Goal: Task Accomplishment & Management: Manage account settings

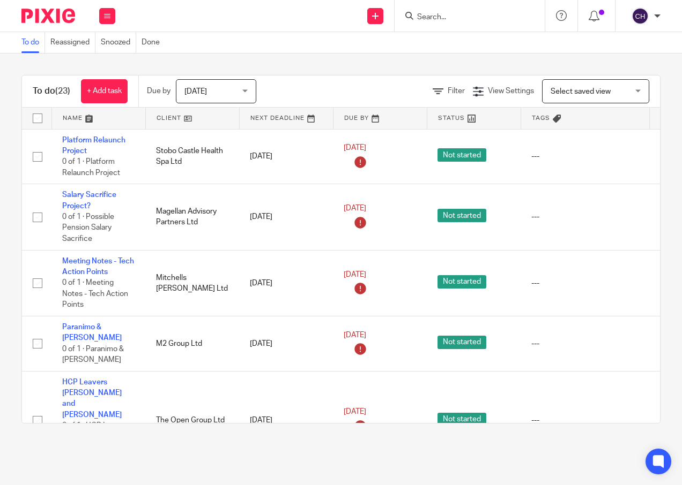
click at [433, 13] on input "Search" at bounding box center [464, 18] width 96 height 10
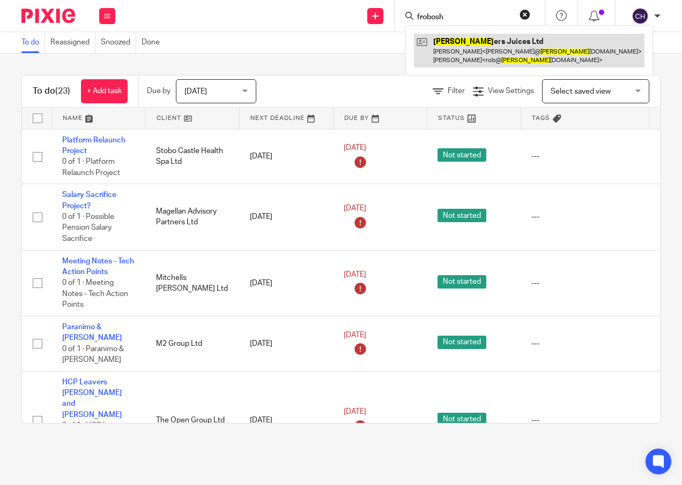
type input "frobosh"
click at [462, 44] on link at bounding box center [529, 50] width 230 height 33
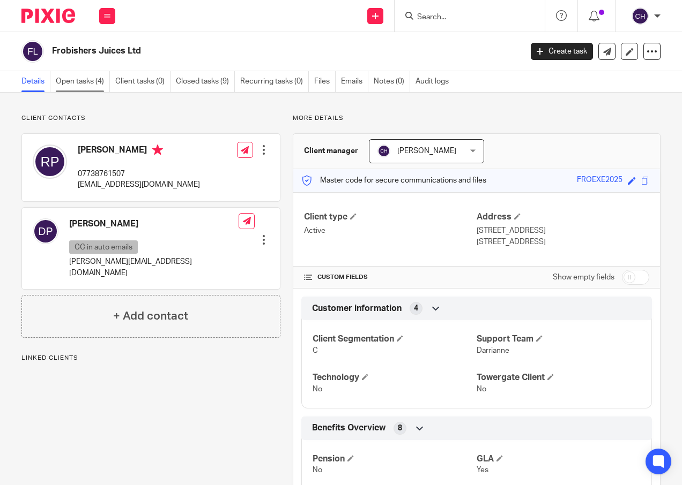
click at [91, 87] on link "Open tasks (4)" at bounding box center [83, 81] width 54 height 21
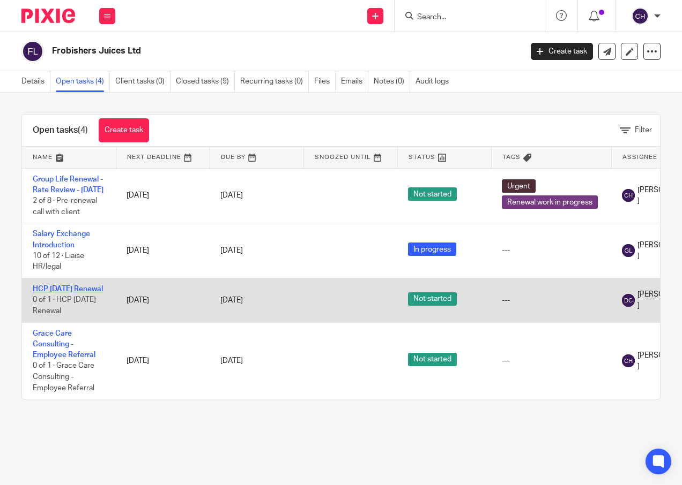
click at [56, 293] on link "HCP 1st September Renewal" at bounding box center [68, 290] width 70 height 8
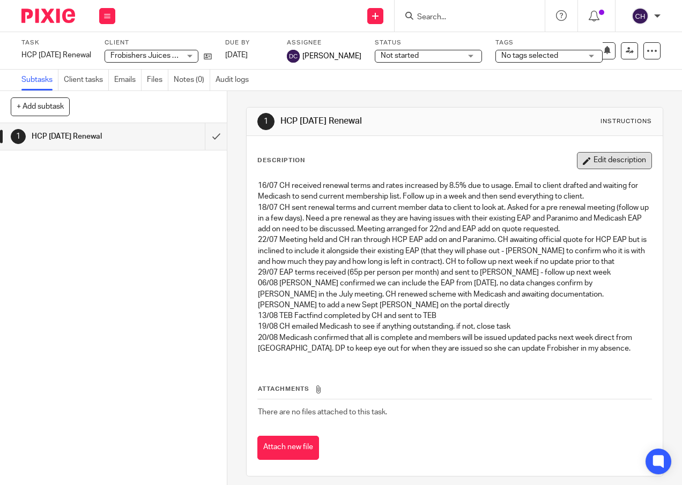
click at [601, 160] on button "Edit description" at bounding box center [614, 160] width 75 height 17
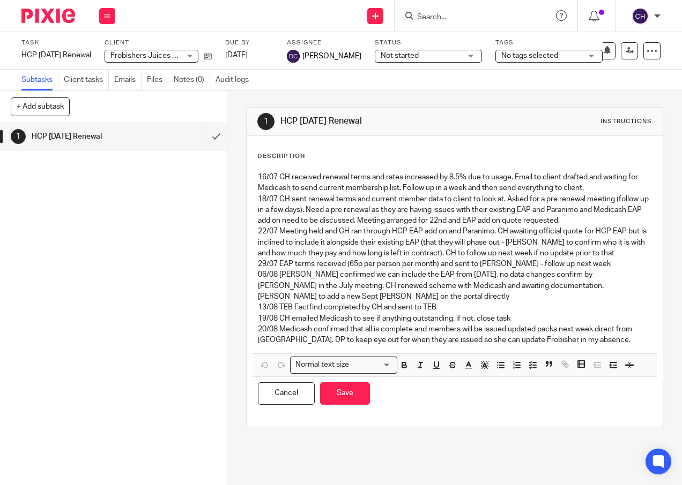
click at [599, 338] on p "20/08 Medicash confirmed that all is complete and members will be issued update…" at bounding box center [454, 335] width 393 height 22
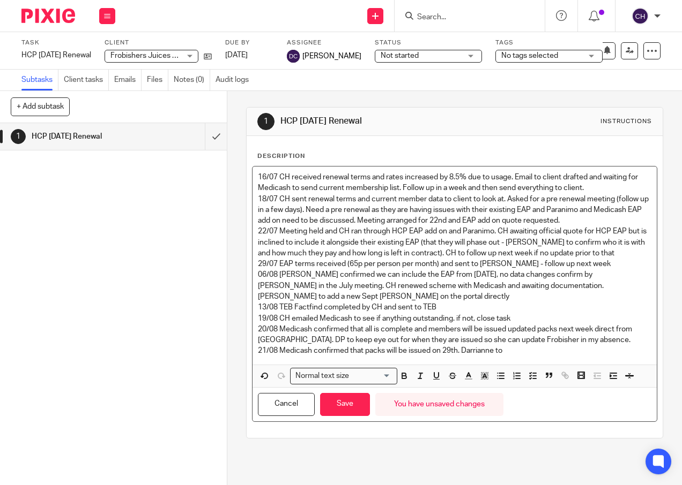
click at [507, 346] on p "20/08 Medicash confirmed that all is complete and members will be issued update…" at bounding box center [454, 335] width 393 height 22
click at [507, 349] on p "21/08 Medicash confirmed that packs will be issued on 29th. Darrianne to" at bounding box center [454, 351] width 393 height 11
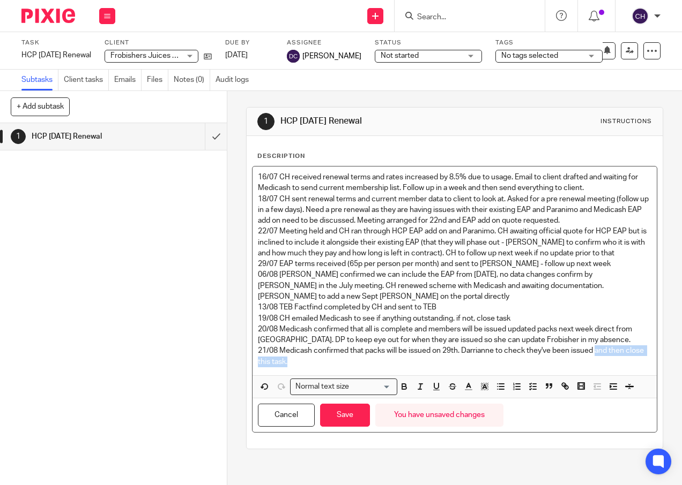
drag, startPoint x: 318, startPoint y: 362, endPoint x: 594, endPoint y: 346, distance: 276.4
click at [594, 346] on p "21/08 Medicash confirmed that packs will be issued on 29th. Darrianne to check …" at bounding box center [454, 357] width 393 height 22
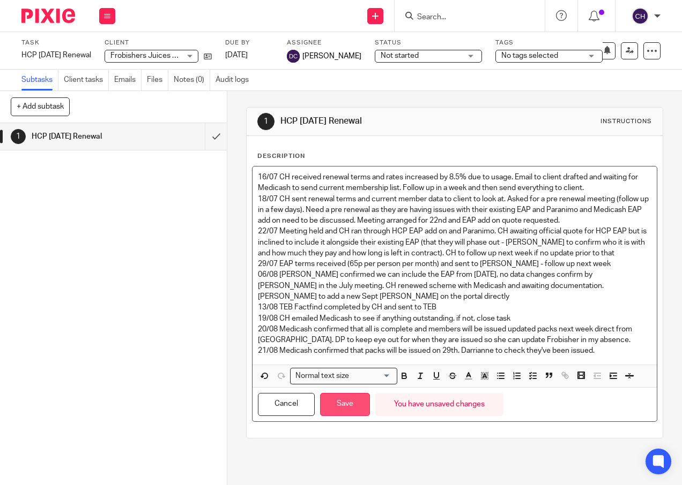
click at [360, 399] on button "Save" at bounding box center [345, 404] width 50 height 23
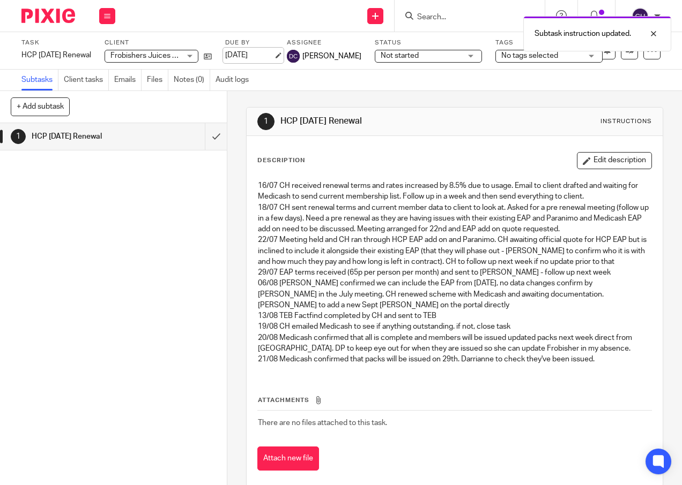
click at [268, 53] on link "26 Aug 2025" at bounding box center [249, 55] width 48 height 11
click at [49, 18] on img at bounding box center [48, 16] width 54 height 14
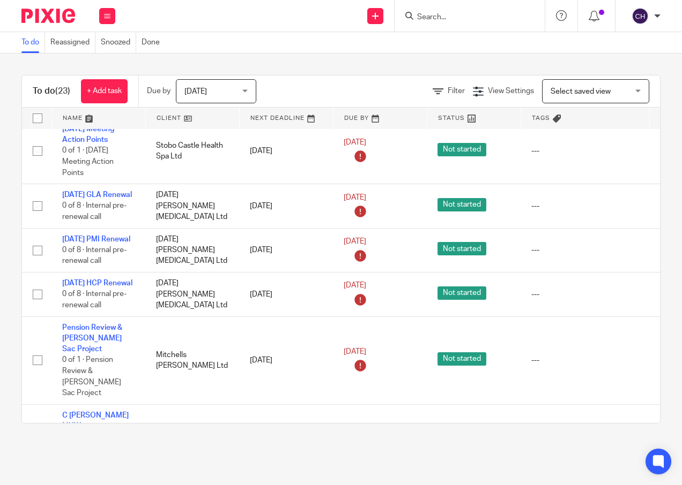
scroll to position [1025, 0]
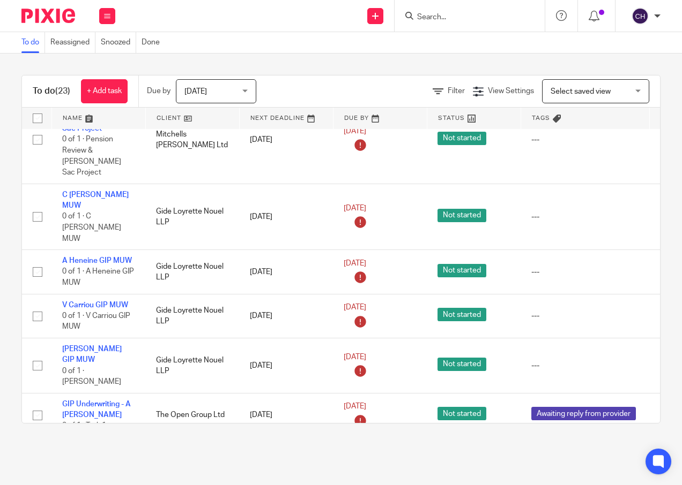
click at [85, 445] on link "GIP GLA Annual DD request" at bounding box center [95, 454] width 67 height 18
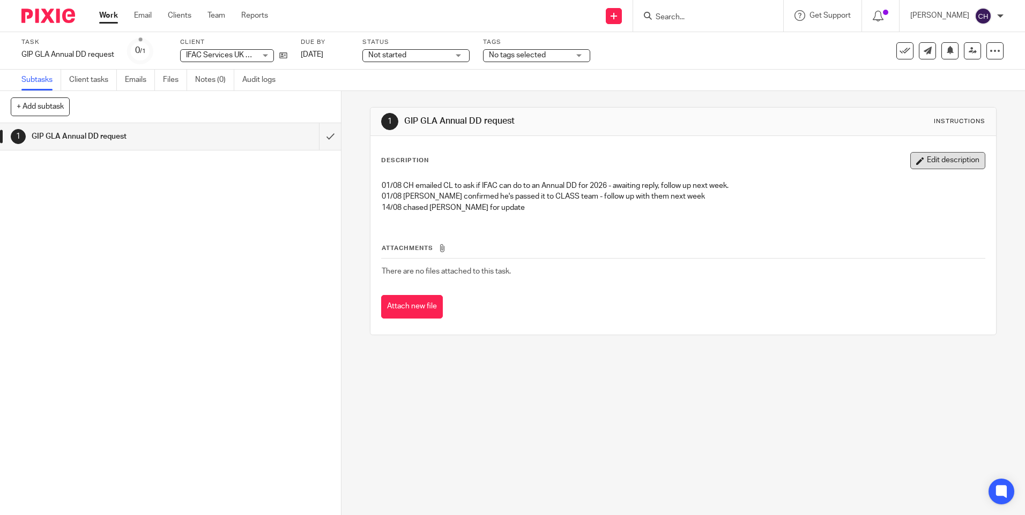
click at [681, 156] on button "Edit description" at bounding box center [947, 160] width 75 height 17
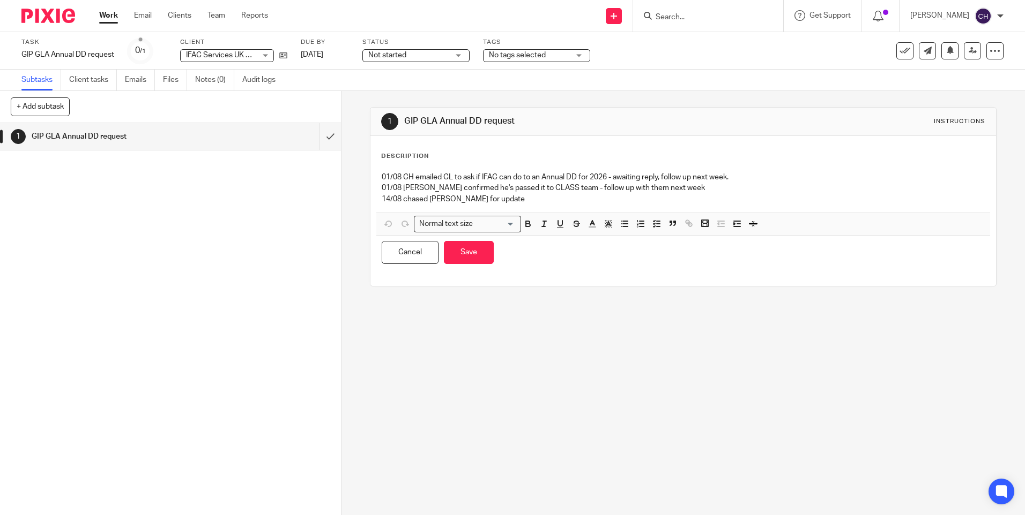
click at [489, 198] on p "14/08 chased [PERSON_NAME] for update" at bounding box center [683, 199] width 602 height 11
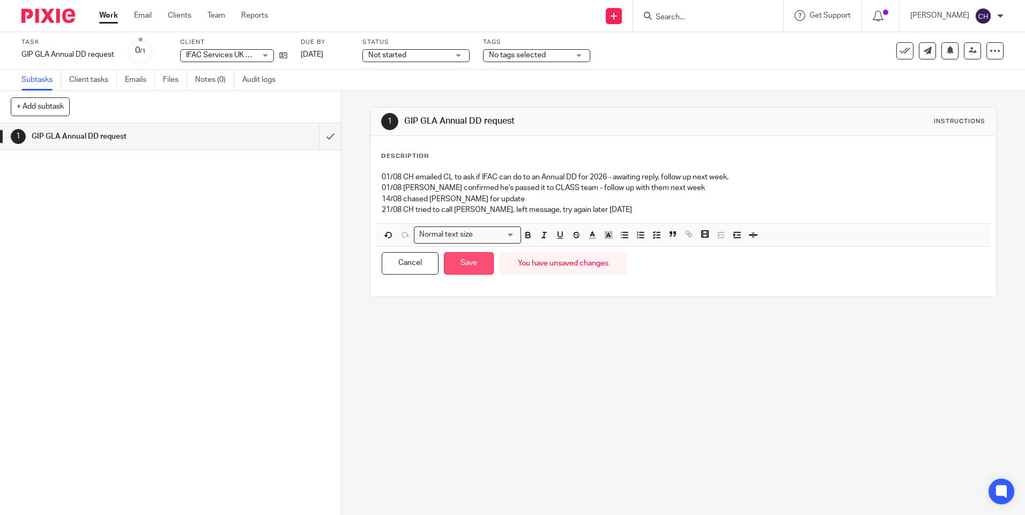
click at [462, 265] on button "Save" at bounding box center [469, 263] width 50 height 23
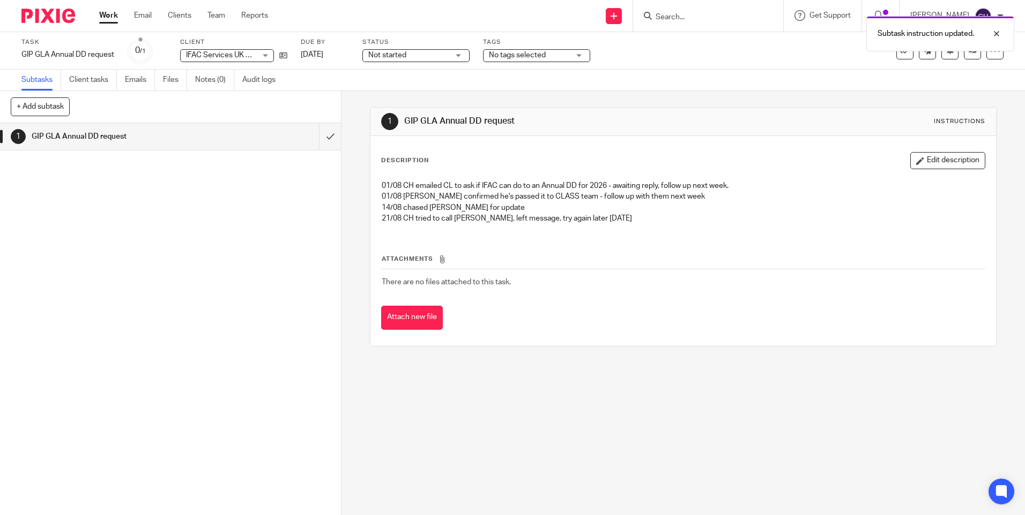
click at [32, 13] on img at bounding box center [48, 16] width 54 height 14
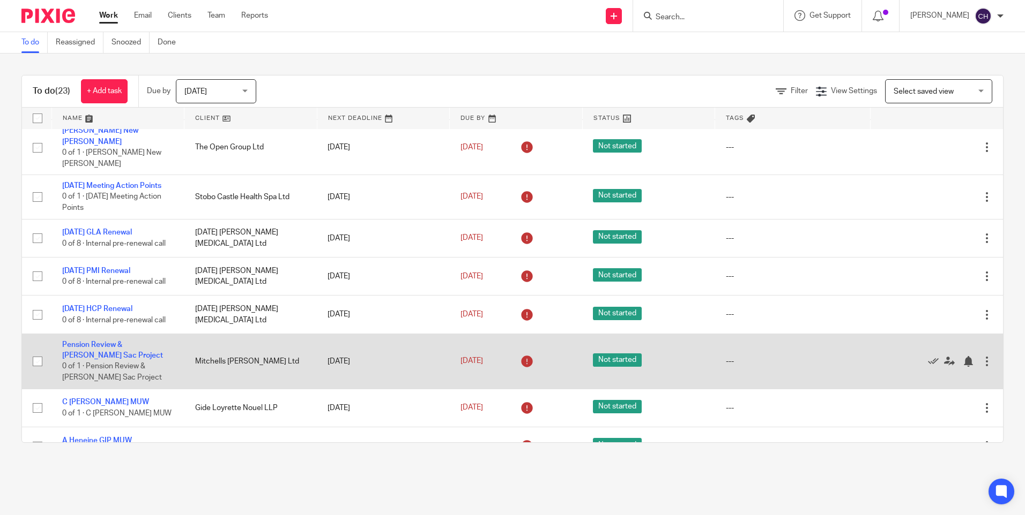
scroll to position [720, 0]
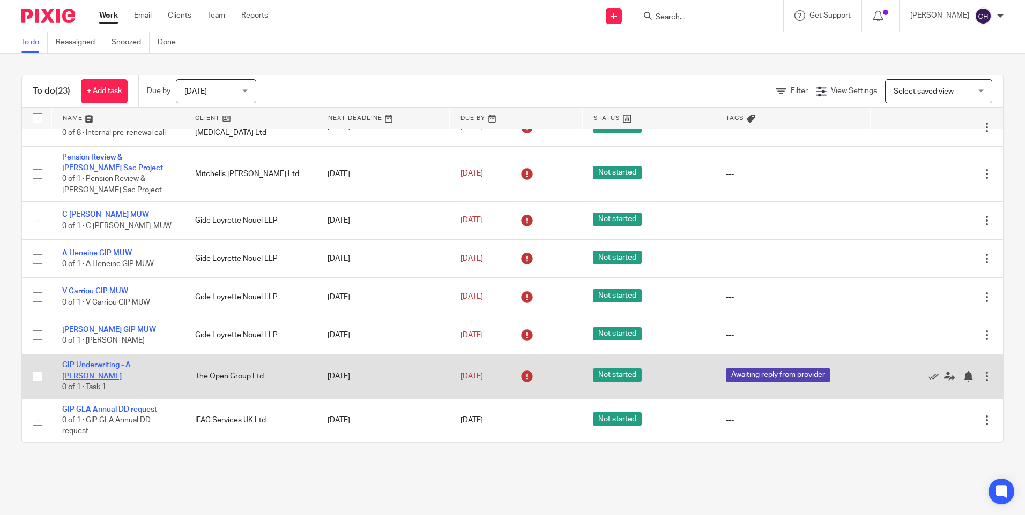
click at [131, 375] on link "GIP Underwriting - A [PERSON_NAME]" at bounding box center [96, 371] width 69 height 18
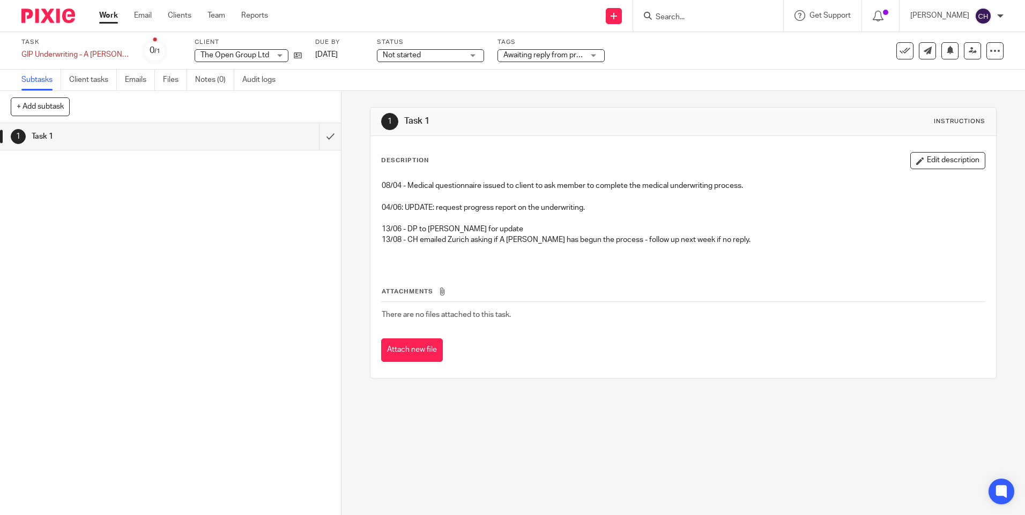
drag, startPoint x: 936, startPoint y: 166, endPoint x: 902, endPoint y: 185, distance: 39.6
click at [936, 166] on button "Edit description" at bounding box center [947, 160] width 75 height 17
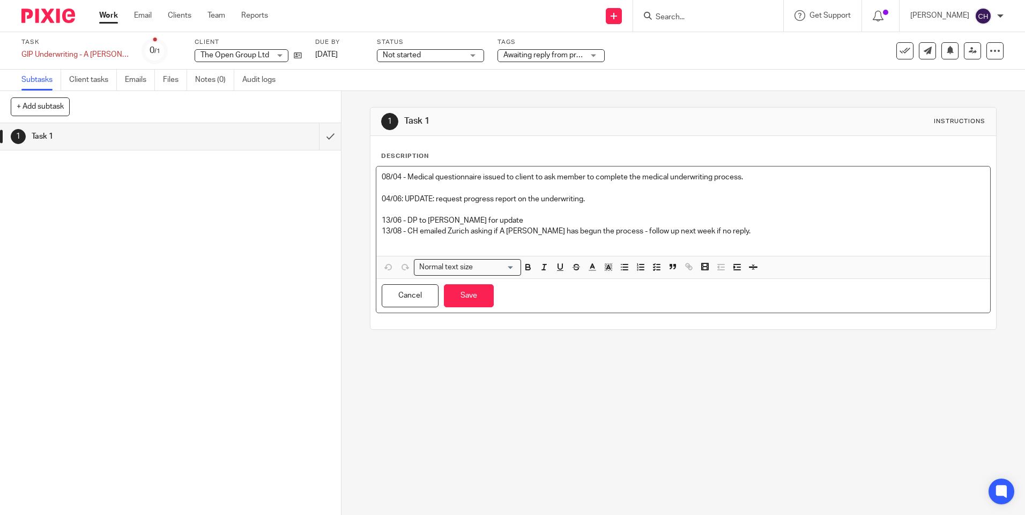
click at [720, 233] on p "13/08 - CH emailed Zurich asking if A Josey has begun the process - follow up n…" at bounding box center [683, 231] width 602 height 11
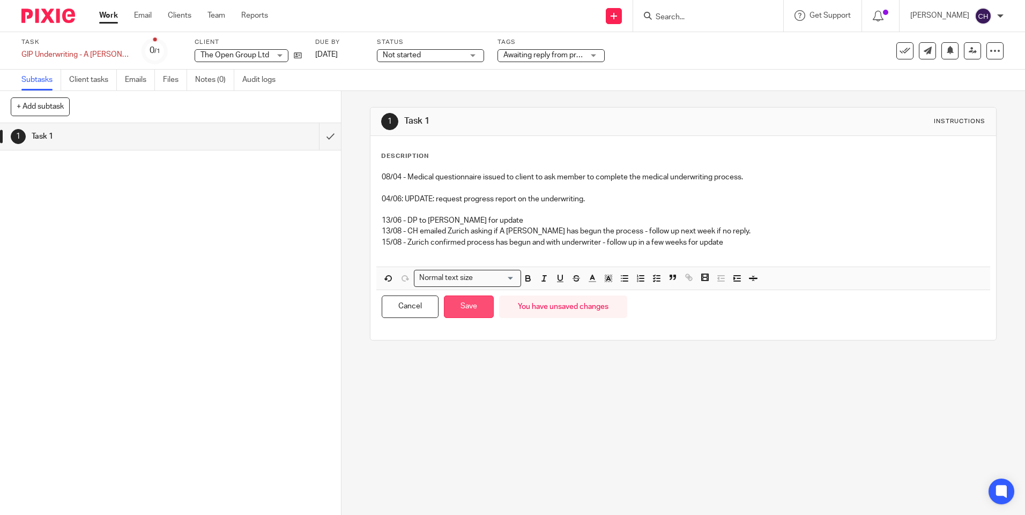
click at [468, 307] on button "Save" at bounding box center [469, 307] width 50 height 23
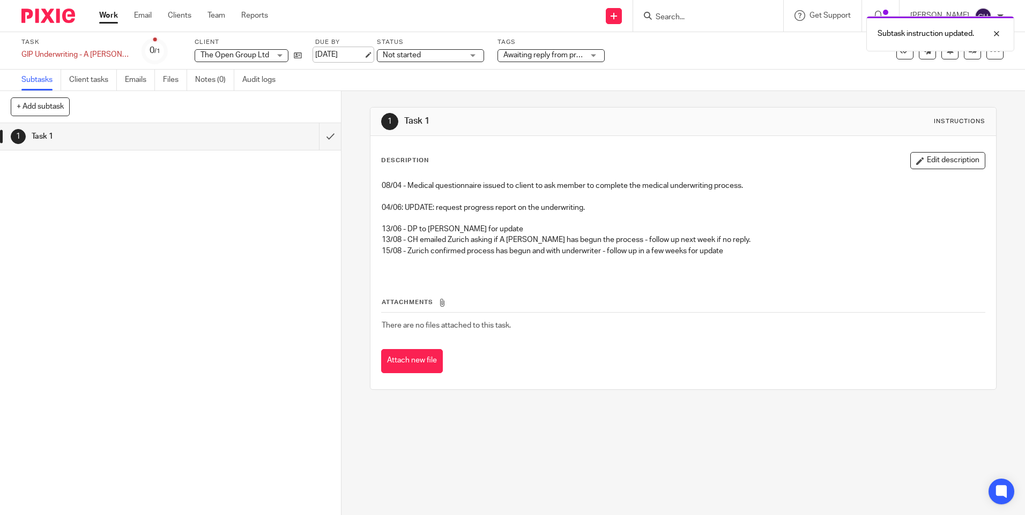
click at [318, 56] on link "20 Aug 2025" at bounding box center [339, 54] width 48 height 11
click at [326, 51] on link "15 Aug 2025" at bounding box center [339, 56] width 48 height 11
click at [55, 13] on img at bounding box center [48, 16] width 54 height 14
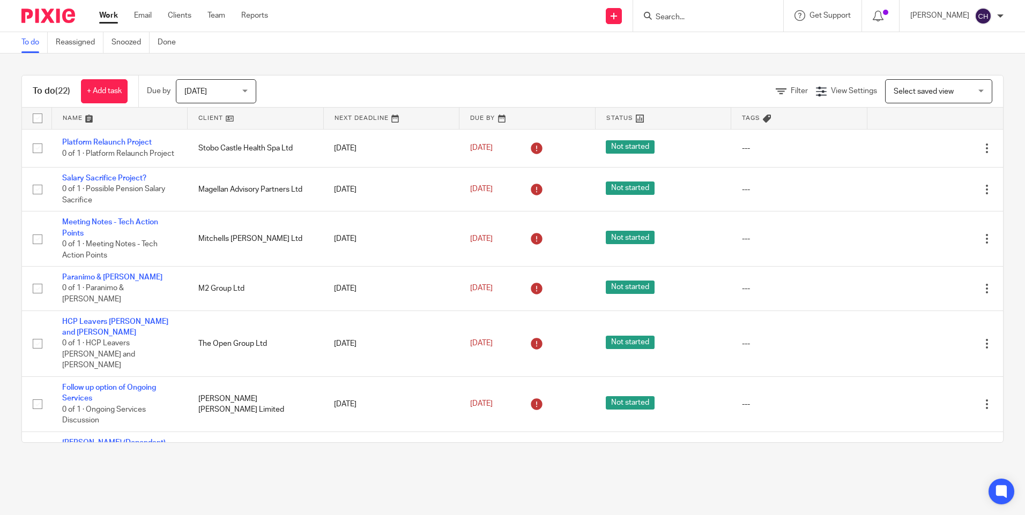
click at [666, 21] on input "Search" at bounding box center [702, 18] width 96 height 10
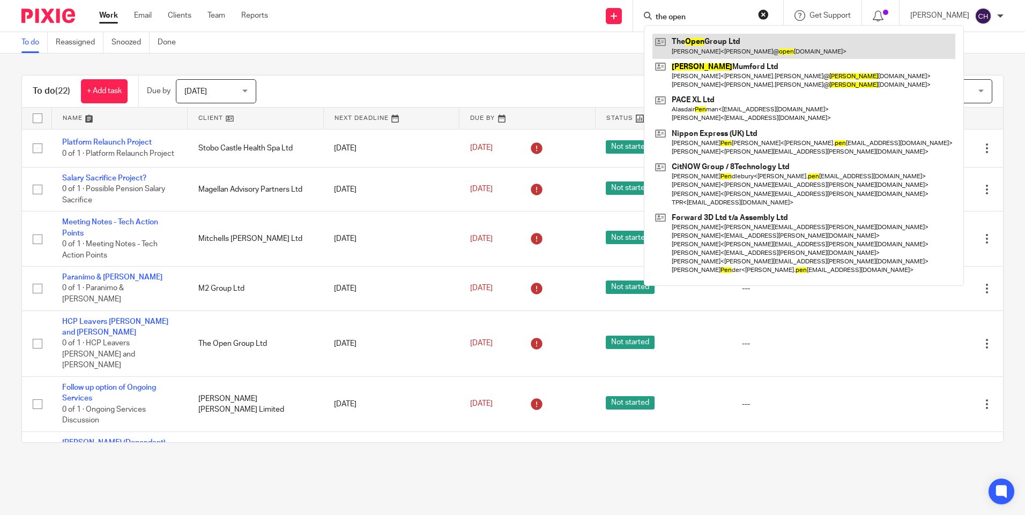
type input "the open"
click at [707, 48] on link at bounding box center [803, 46] width 303 height 25
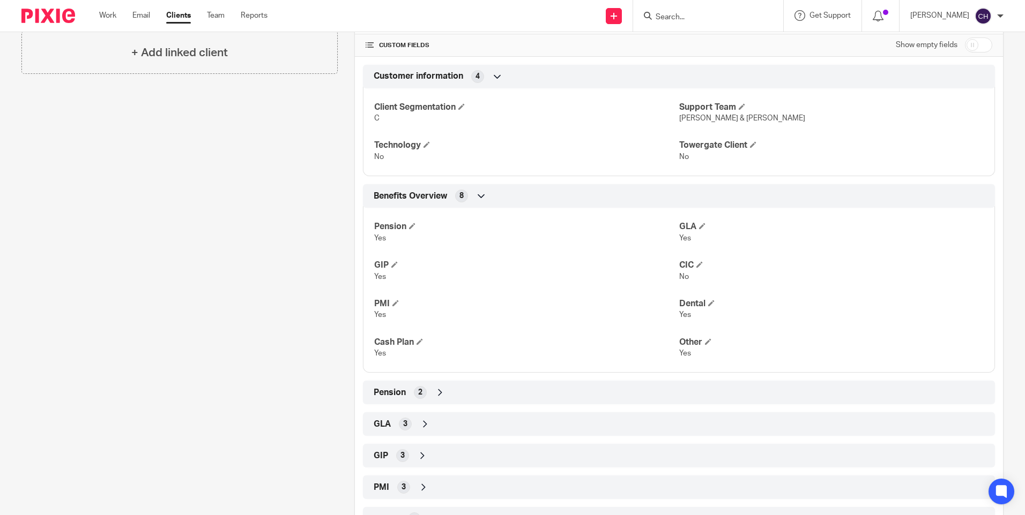
scroll to position [320, 0]
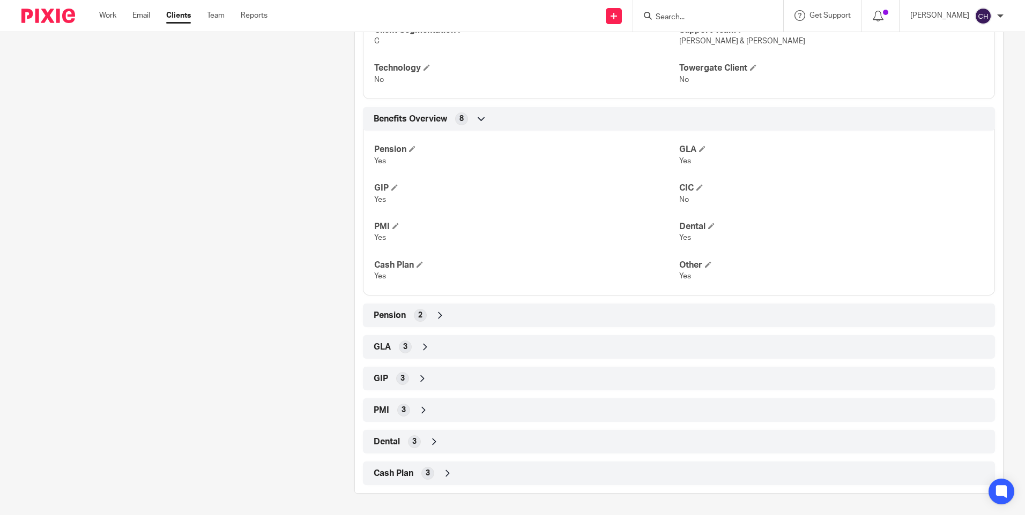
click at [422, 379] on icon at bounding box center [422, 378] width 11 height 11
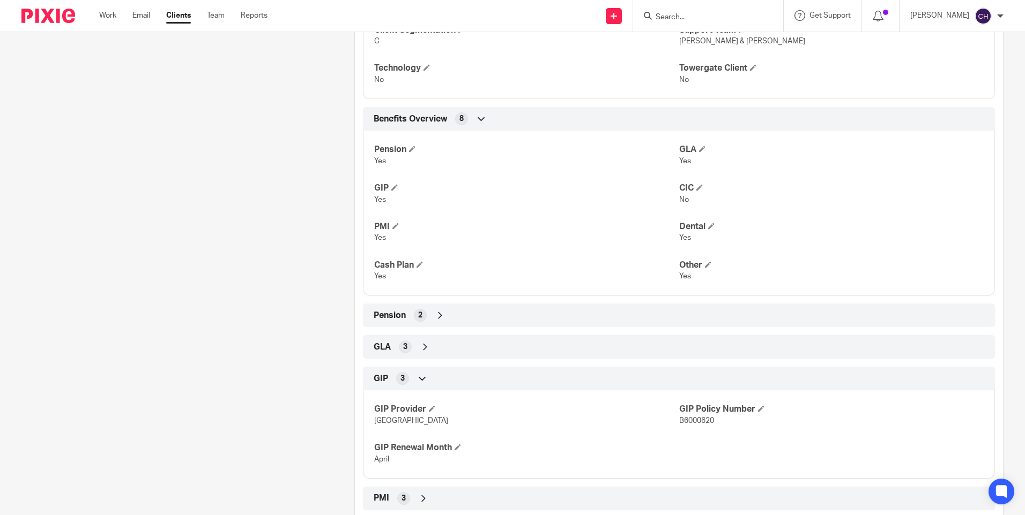
click at [425, 347] on icon at bounding box center [425, 347] width 11 height 11
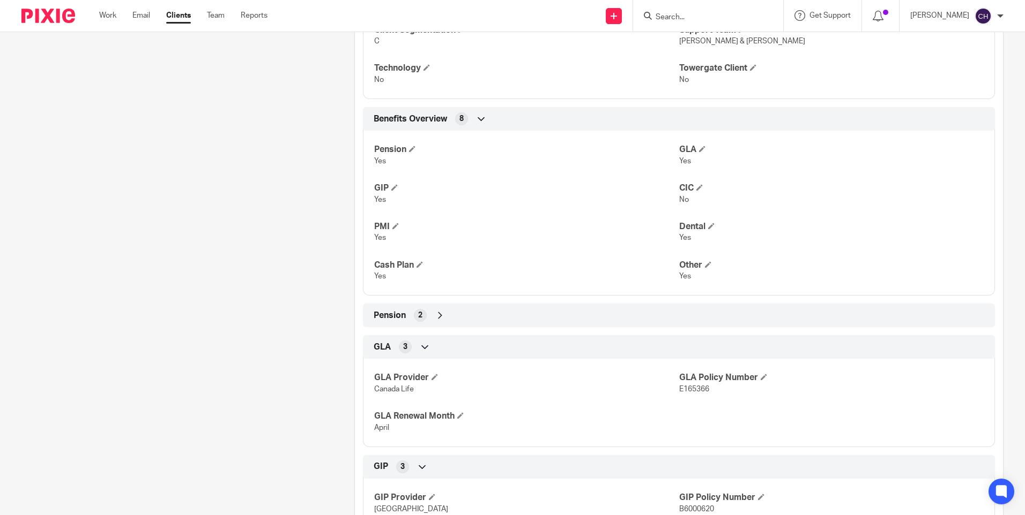
click at [425, 347] on icon at bounding box center [425, 347] width 11 height 11
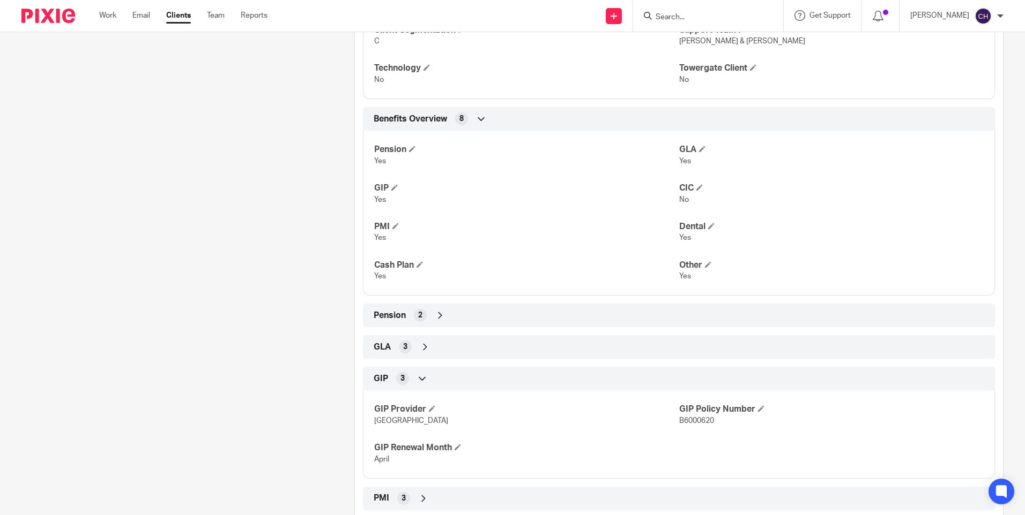
scroll to position [0, 0]
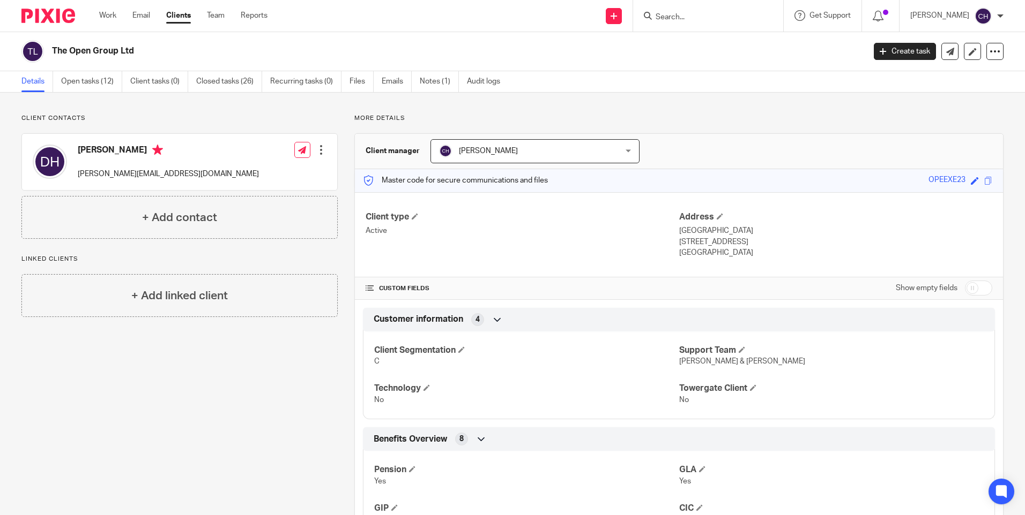
click at [29, 13] on img at bounding box center [48, 16] width 54 height 14
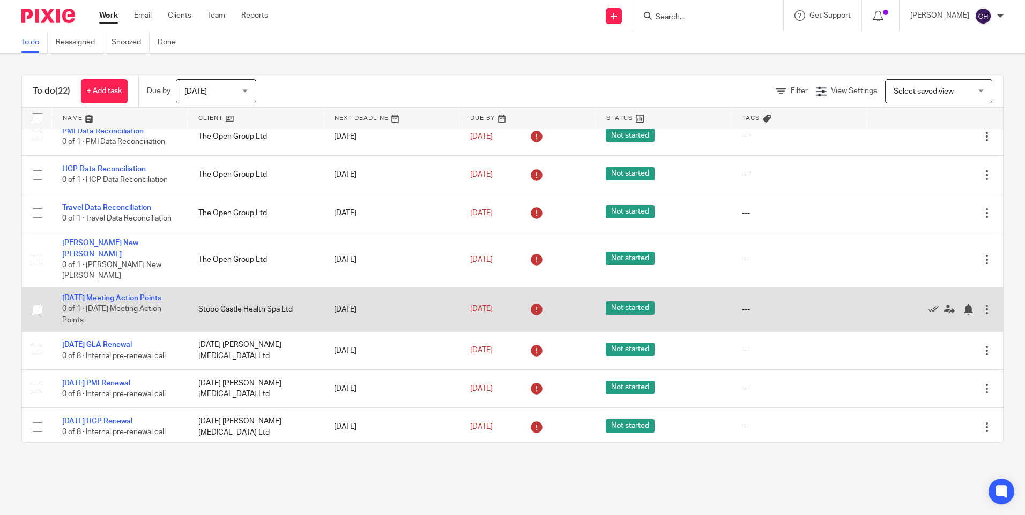
scroll to position [676, 0]
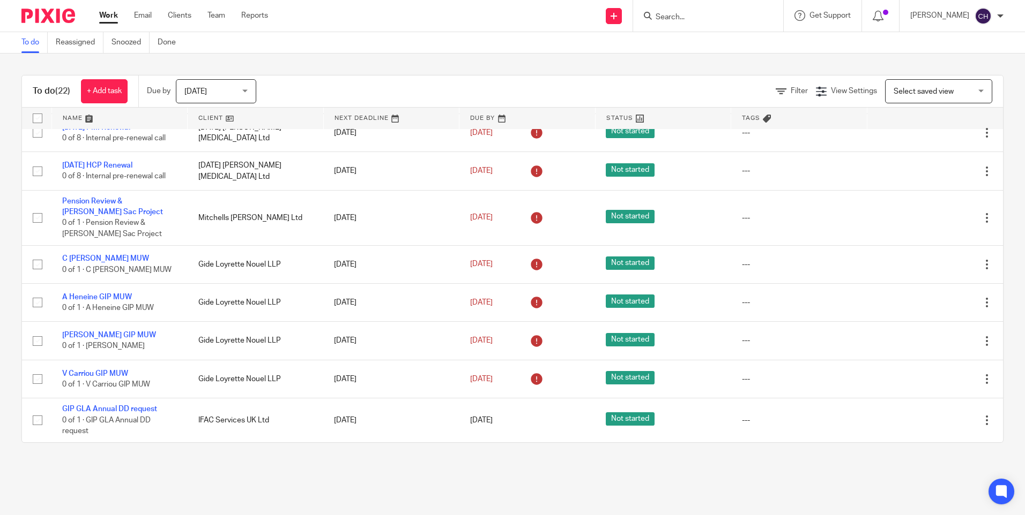
click at [688, 19] on input "Search" at bounding box center [702, 18] width 96 height 10
type input "ghide"
click at [691, 50] on link at bounding box center [742, 46] width 180 height 25
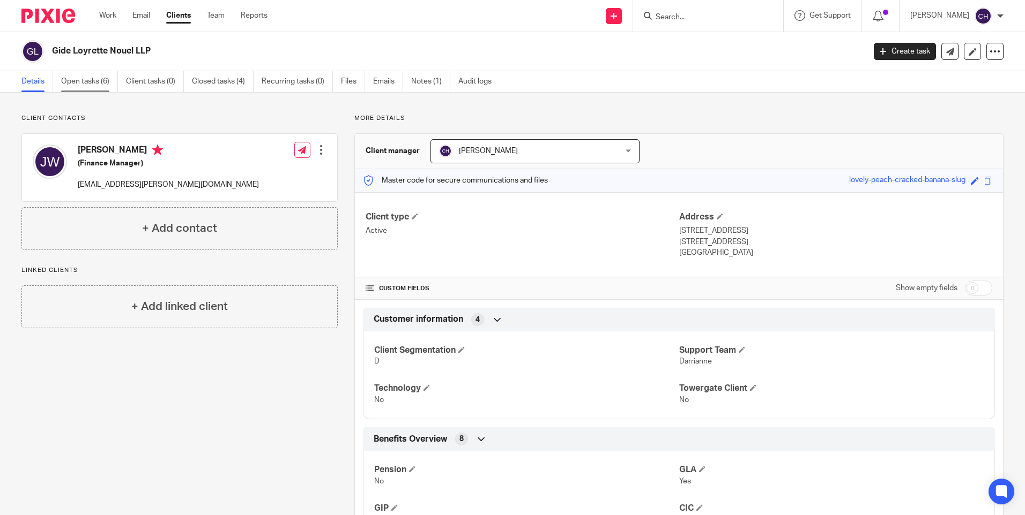
click at [83, 78] on link "Open tasks (6)" at bounding box center [89, 81] width 57 height 21
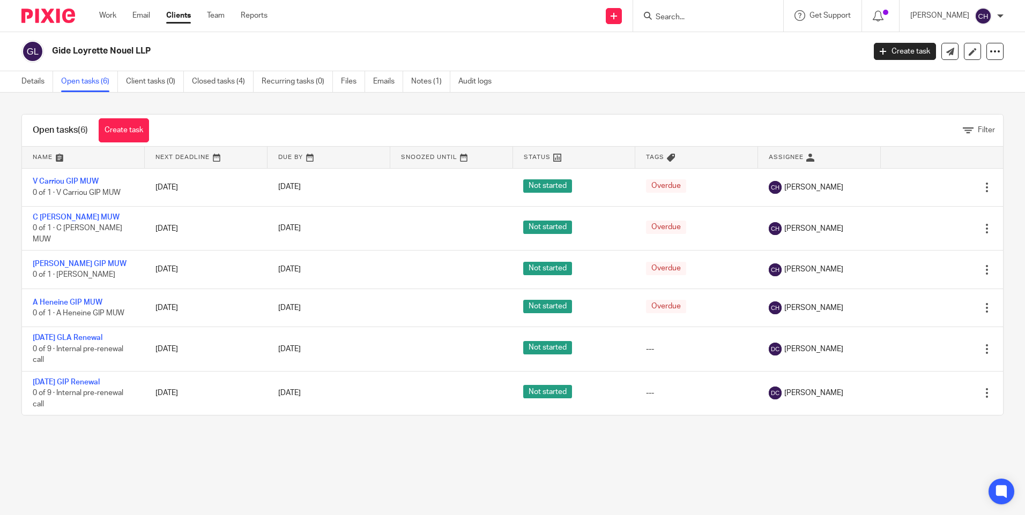
click at [47, 13] on img at bounding box center [48, 16] width 54 height 14
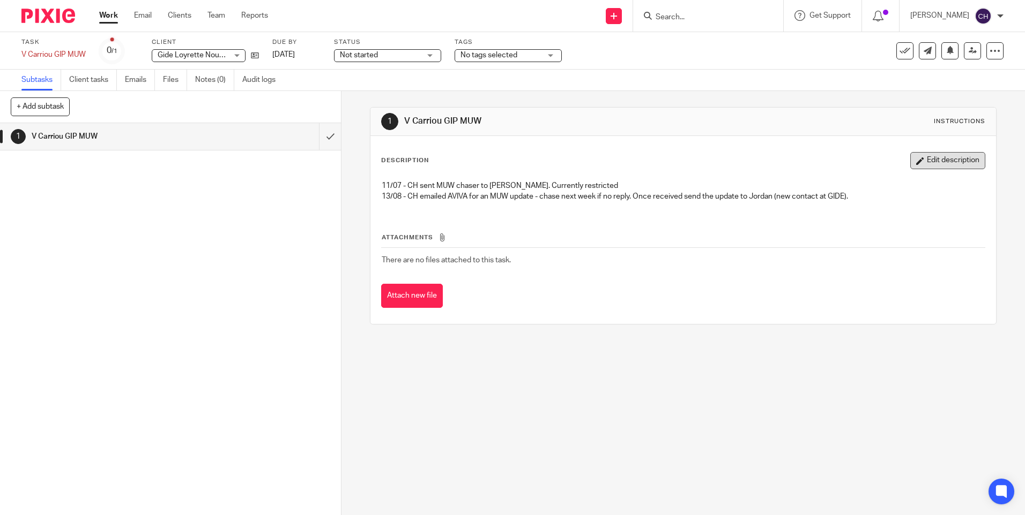
click at [941, 163] on button "Edit description" at bounding box center [947, 160] width 75 height 17
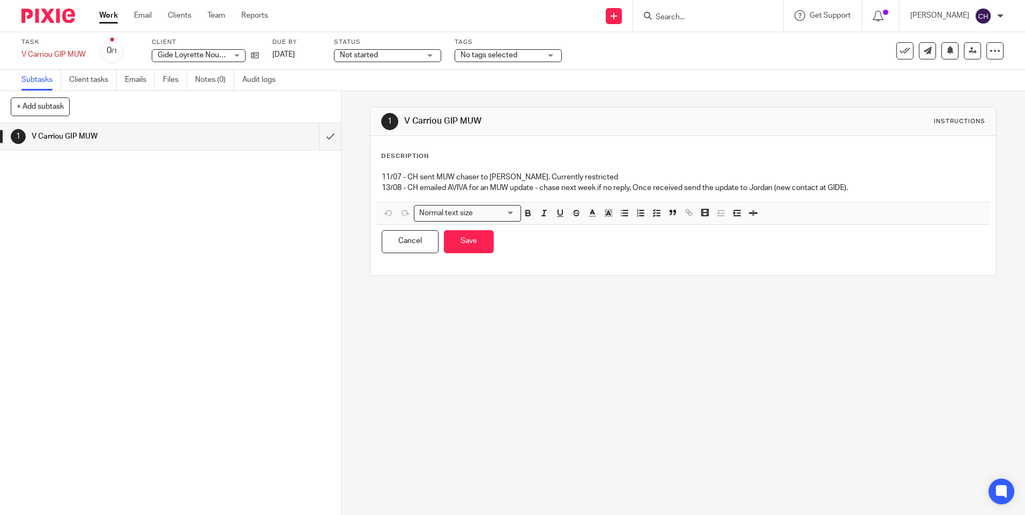
click at [863, 189] on p "13/08 - CH emailed AVIVA for an MUW update - chase next week if no reply. Once …" at bounding box center [683, 188] width 602 height 11
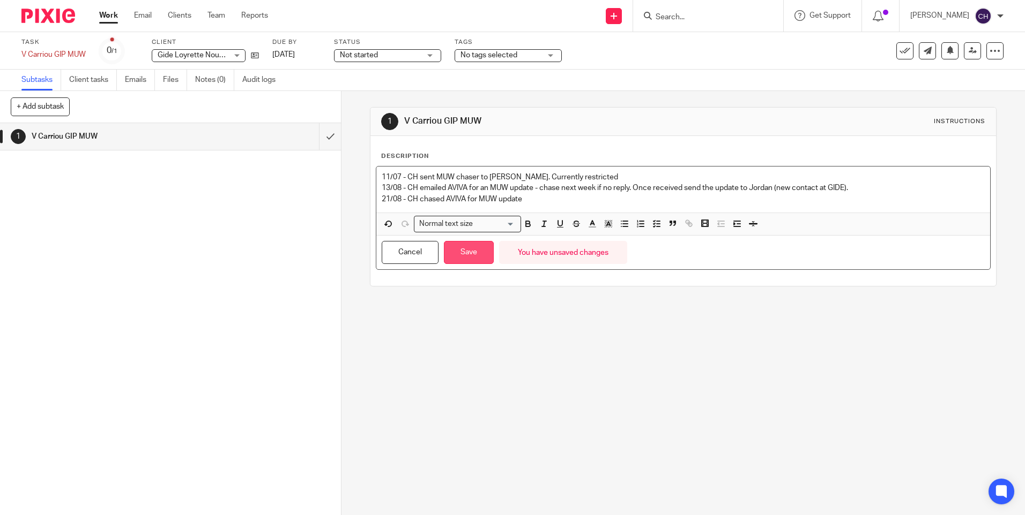
click at [466, 253] on button "Save" at bounding box center [469, 252] width 50 height 23
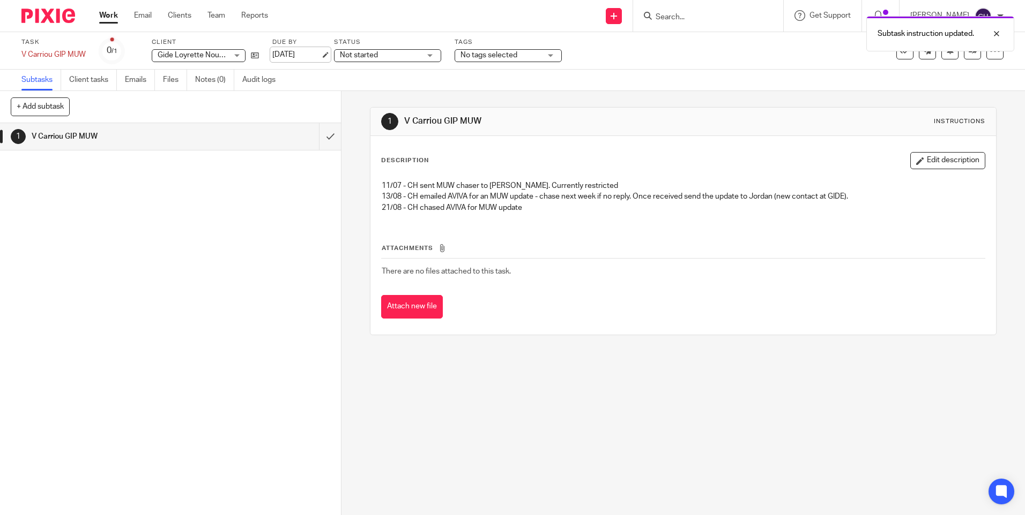
click at [305, 55] on link "[DATE]" at bounding box center [296, 54] width 48 height 11
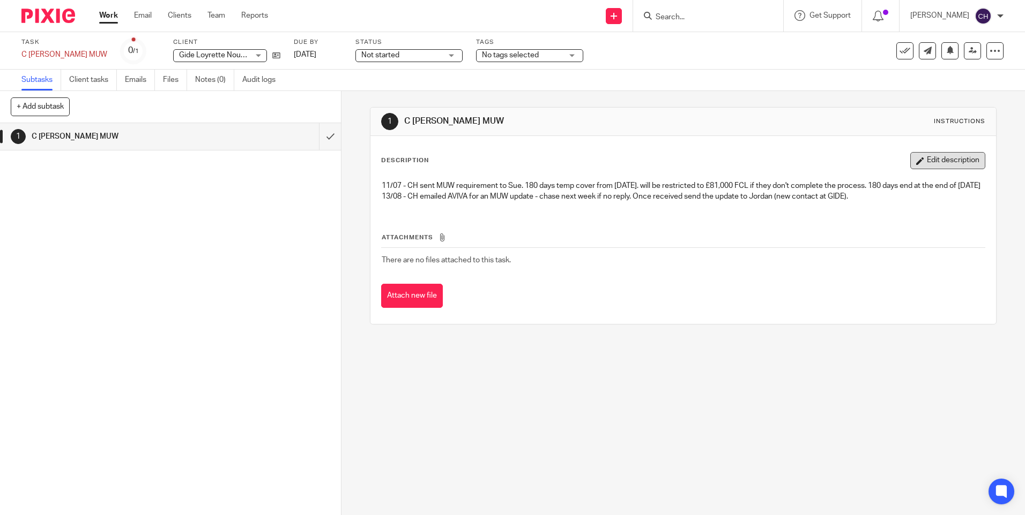
click at [923, 153] on button "Edit description" at bounding box center [947, 160] width 75 height 17
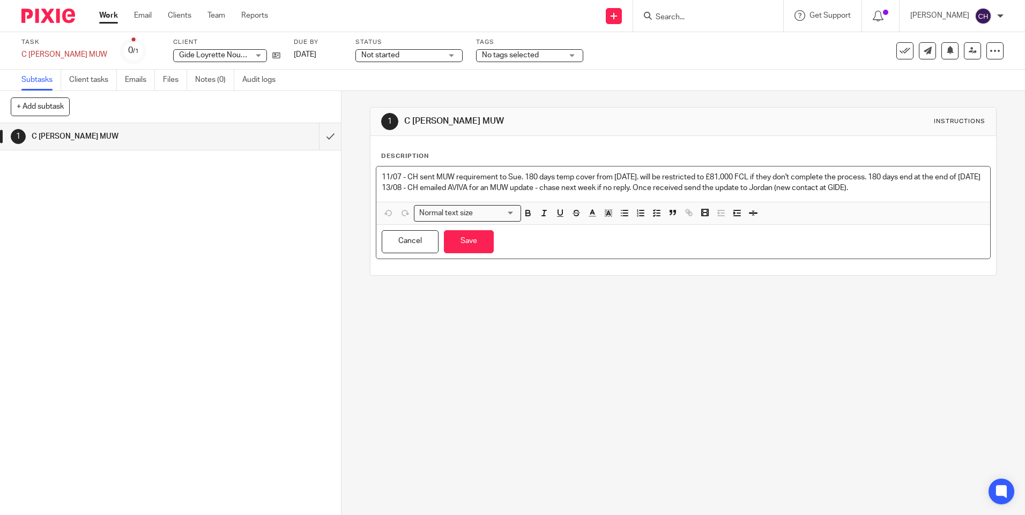
click at [858, 193] on p "13/08 - CH emailed AVIVA for an MUW update - chase next week if no reply. Once …" at bounding box center [683, 188] width 602 height 11
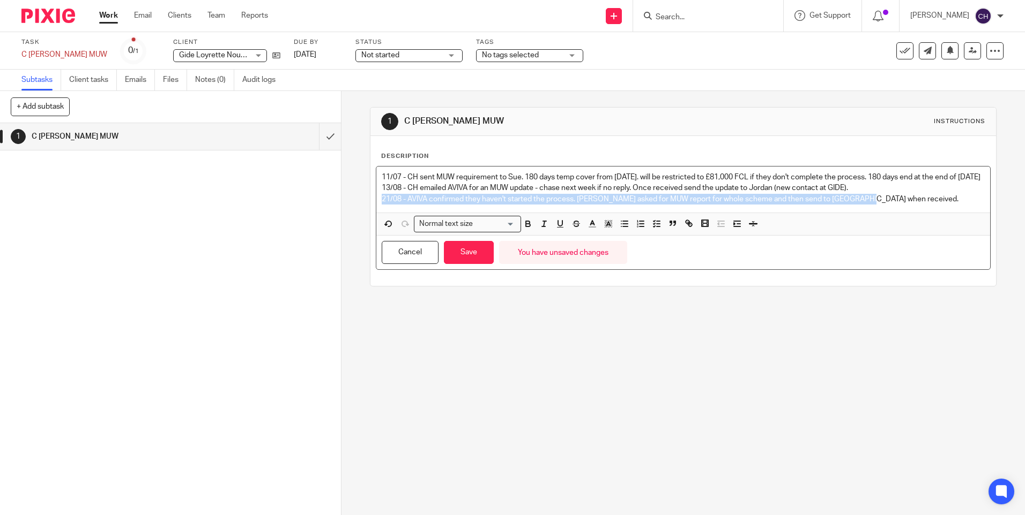
drag, startPoint x: 866, startPoint y: 210, endPoint x: 365, endPoint y: 212, distance: 500.5
click at [365, 212] on div "1 C [PERSON_NAME] MUW Instructions Description 11/07 - CH sent MUW requirement …" at bounding box center [682, 303] width 683 height 424
copy p "21/08 - AVIVA confirmed they haven't started the process. [PERSON_NAME] asked f…"
click at [463, 262] on button "Save" at bounding box center [469, 252] width 50 height 23
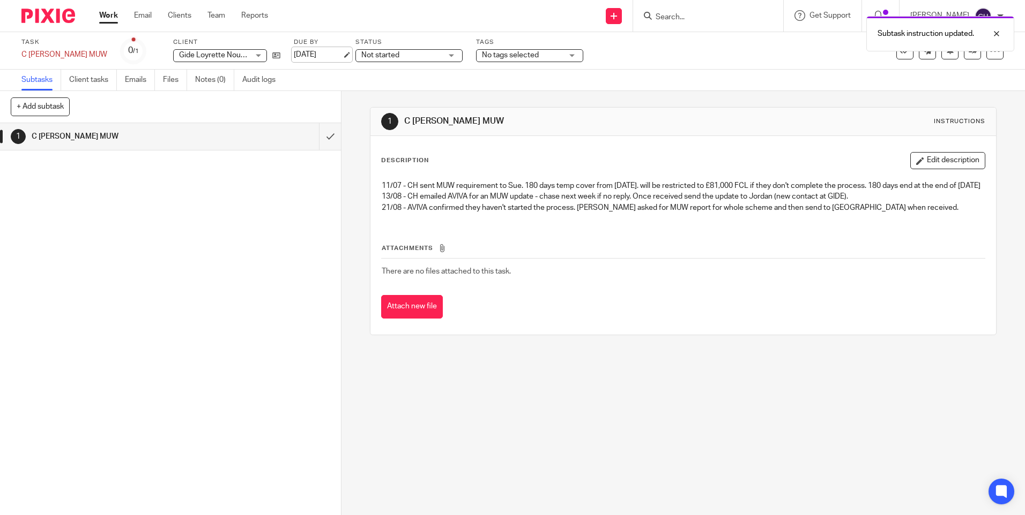
click at [294, 51] on link "[DATE]" at bounding box center [318, 54] width 48 height 11
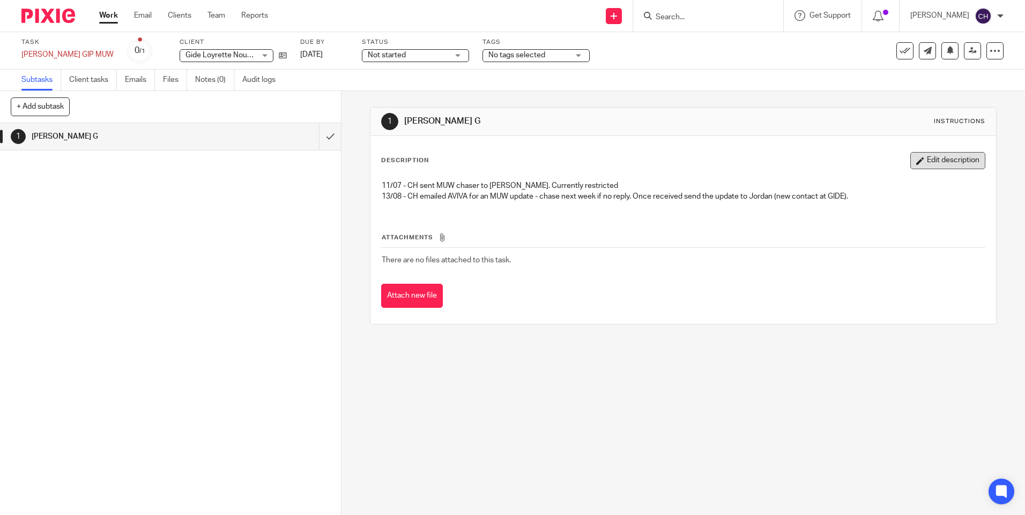
click at [928, 162] on button "Edit description" at bounding box center [947, 160] width 75 height 17
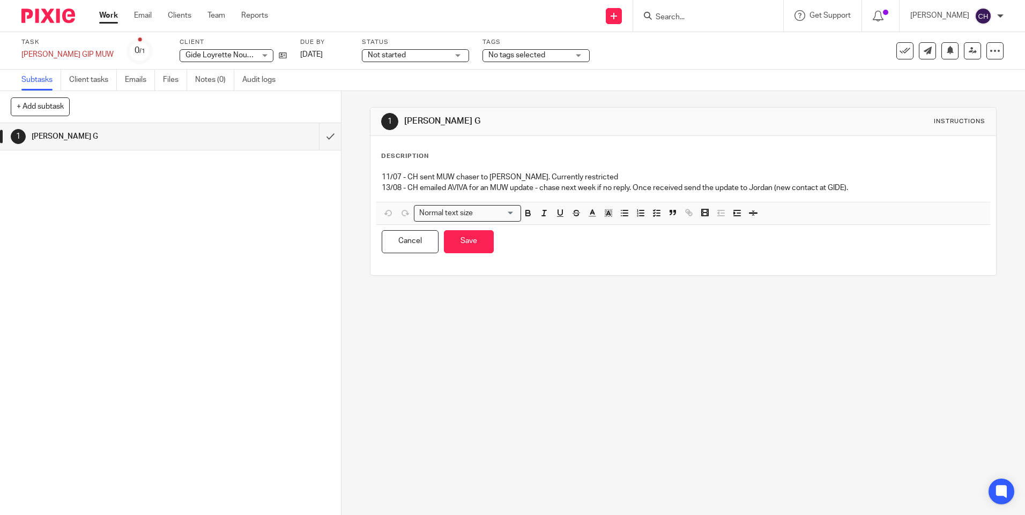
click at [867, 189] on p "13/08 - CH emailed AVIVA for an MUW update - chase next week if no reply. Once …" at bounding box center [683, 188] width 602 height 11
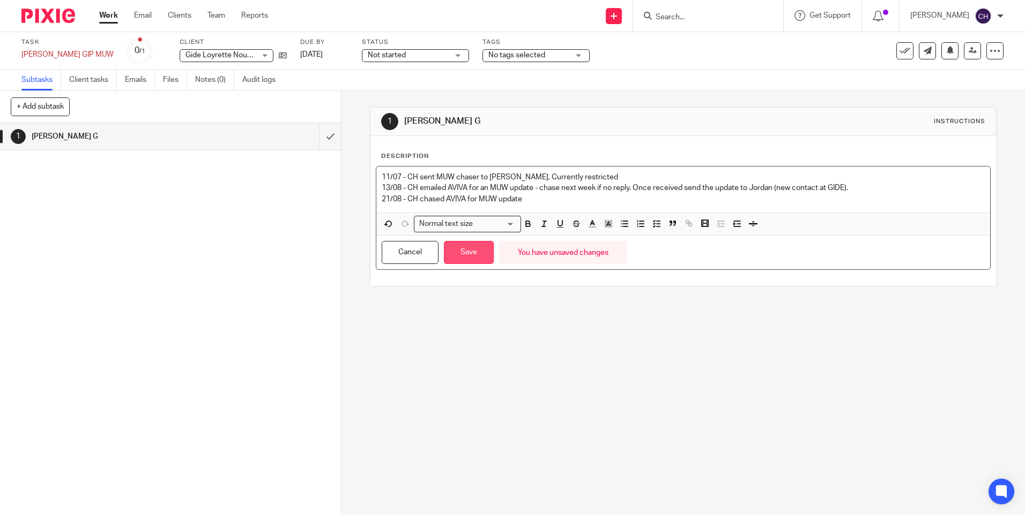
click at [480, 253] on button "Save" at bounding box center [469, 252] width 50 height 23
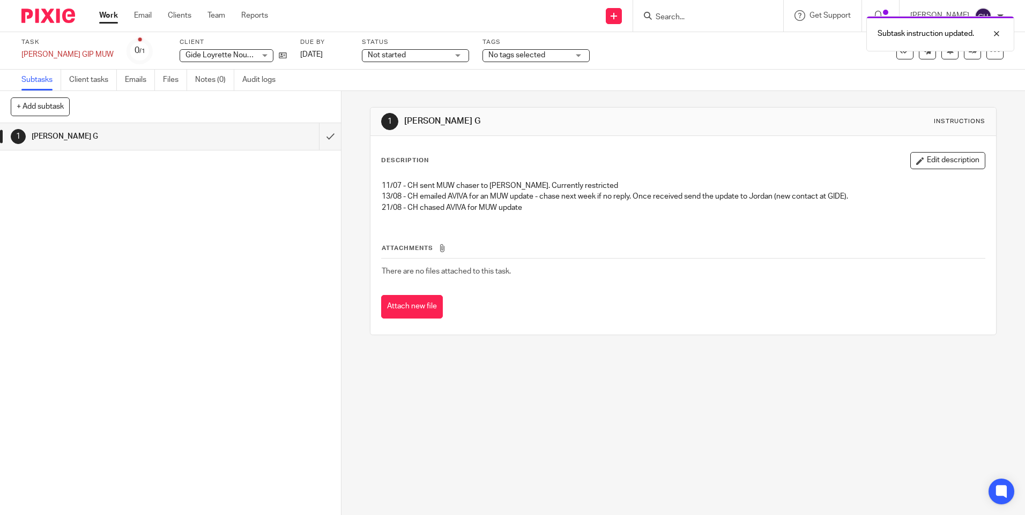
click at [519, 207] on p "21/08 - CH chased AVIVA for MUW update" at bounding box center [683, 208] width 602 height 11
drag, startPoint x: 526, startPoint y: 211, endPoint x: 378, endPoint y: 212, distance: 147.4
click at [382, 212] on p "21/08 - CH chased AVIVA for MUW update" at bounding box center [683, 208] width 602 height 11
copy p "21/08 - CH chased AVIVA for MUW update"
click at [348, 53] on link "[DATE]" at bounding box center [324, 54] width 48 height 11
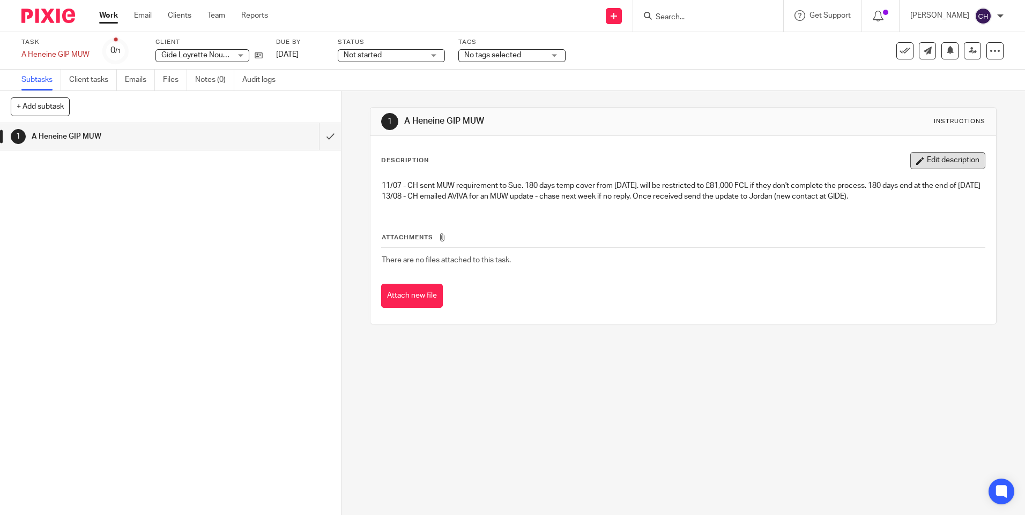
click at [919, 159] on button "Edit description" at bounding box center [947, 160] width 75 height 17
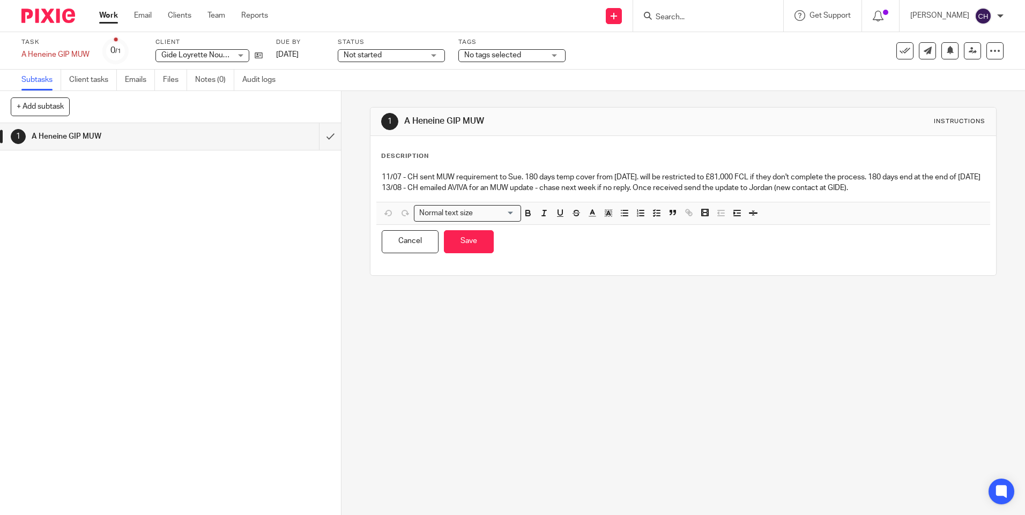
click at [855, 193] on p "13/08 - CH emailed AVIVA for an MUW update - chase next week if no reply. Once …" at bounding box center [683, 188] width 602 height 11
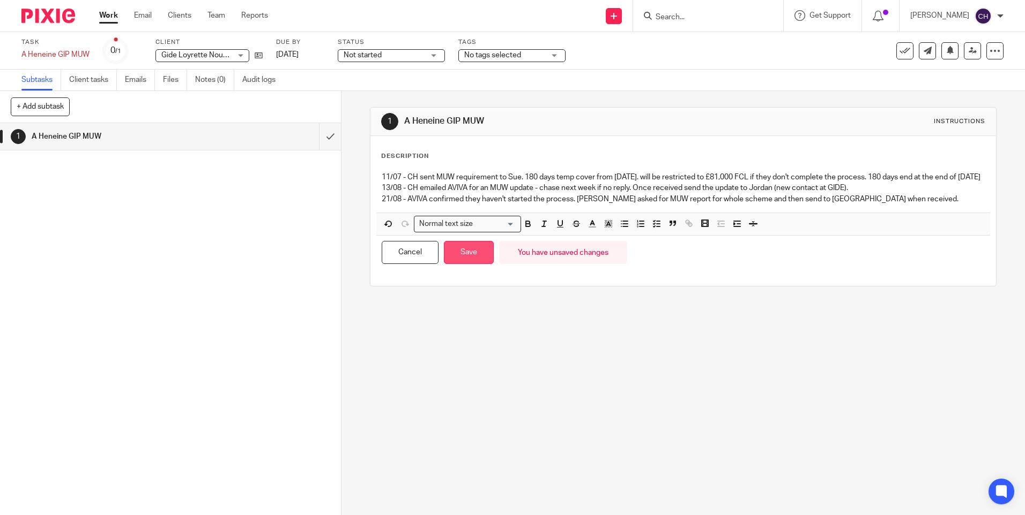
click at [459, 261] on button "Save" at bounding box center [469, 252] width 50 height 23
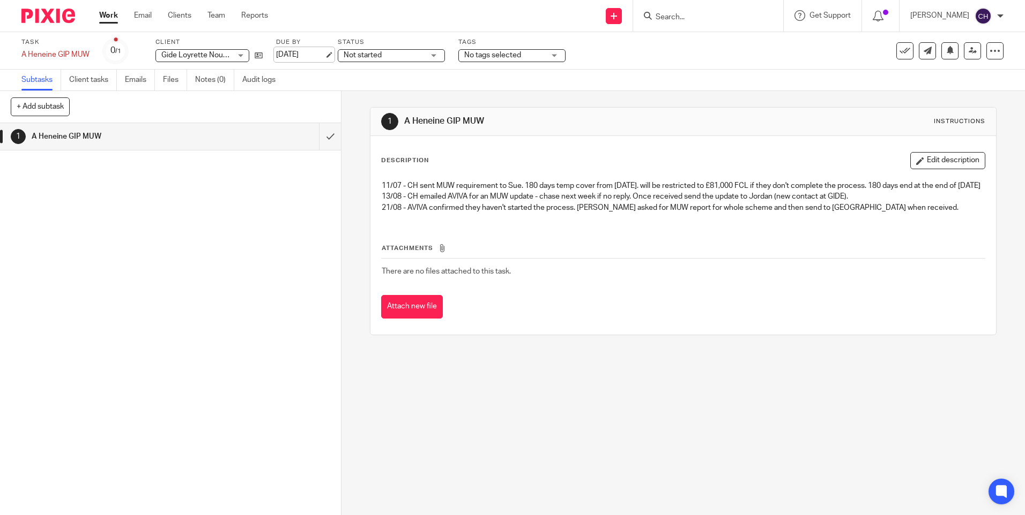
click at [302, 56] on link "20 Aug 2025" at bounding box center [300, 54] width 48 height 11
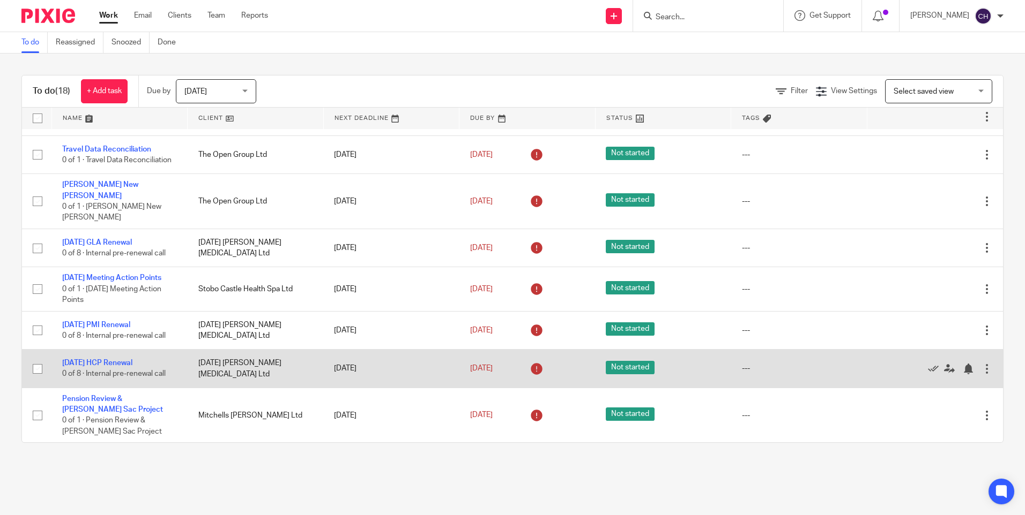
scroll to position [505, 0]
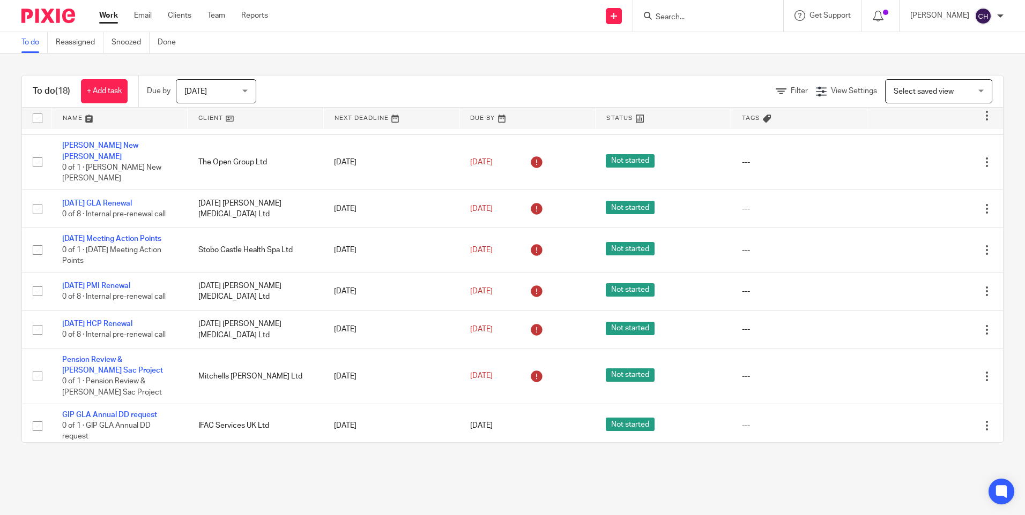
click at [60, 16] on img at bounding box center [48, 16] width 54 height 14
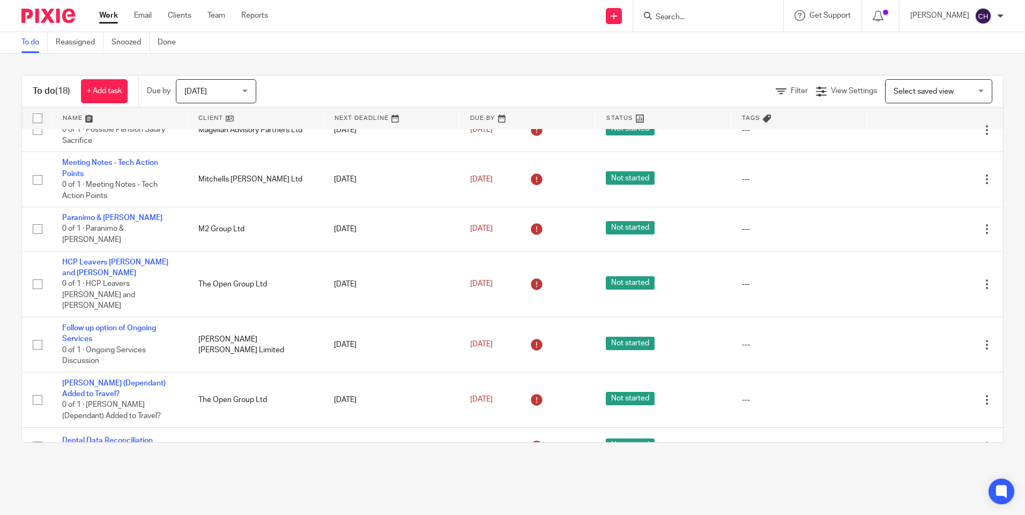
scroll to position [505, 0]
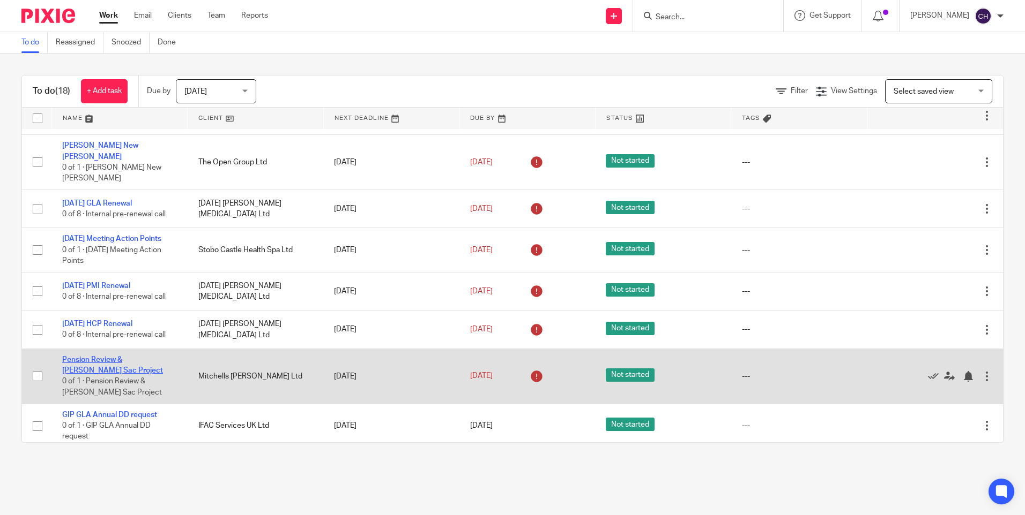
click at [86, 356] on link "Pension Review & [PERSON_NAME] Sac Project" at bounding box center [112, 365] width 101 height 18
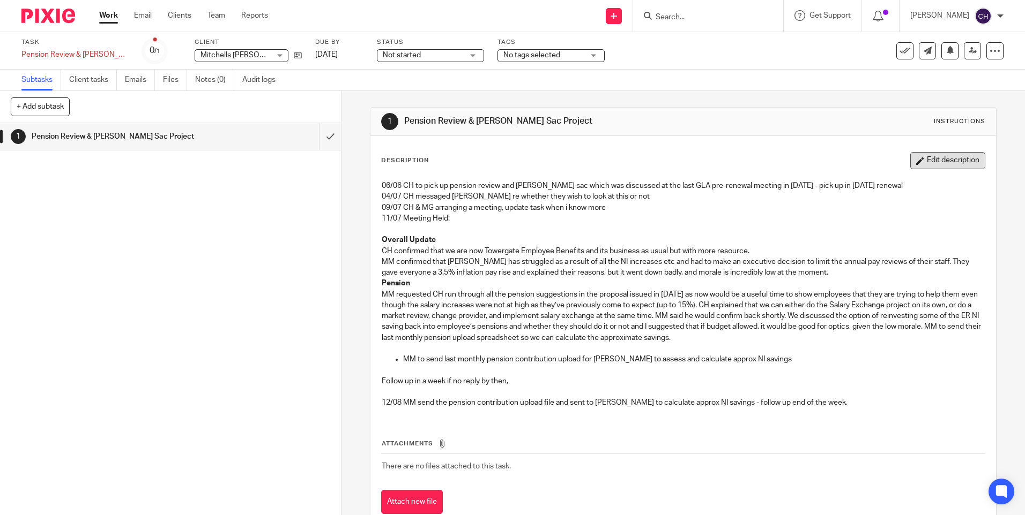
click at [938, 164] on button "Edit description" at bounding box center [947, 160] width 75 height 17
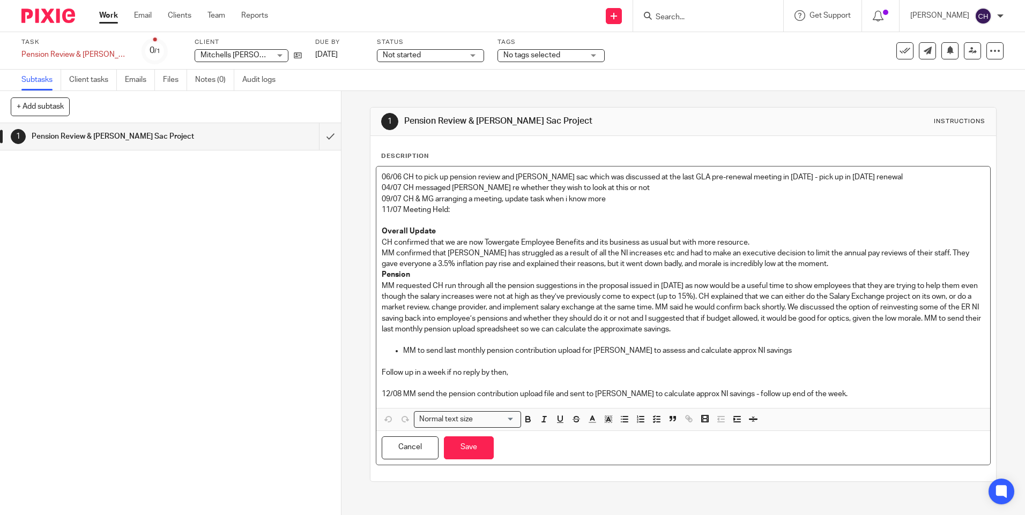
click at [827, 397] on p "12/08 MM send the pension contribution upload file and sent to Geoff to calcula…" at bounding box center [683, 394] width 602 height 11
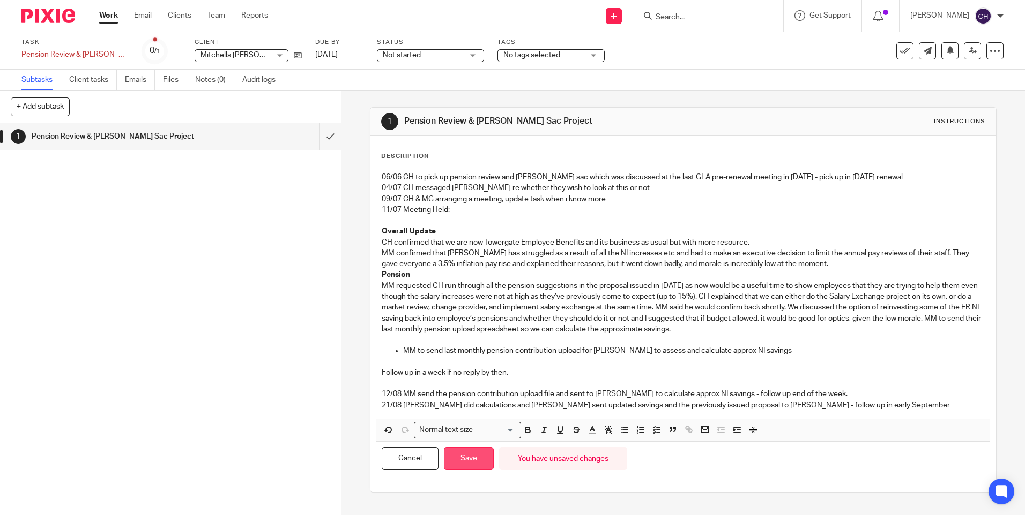
click at [459, 457] on button "Save" at bounding box center [469, 458] width 50 height 23
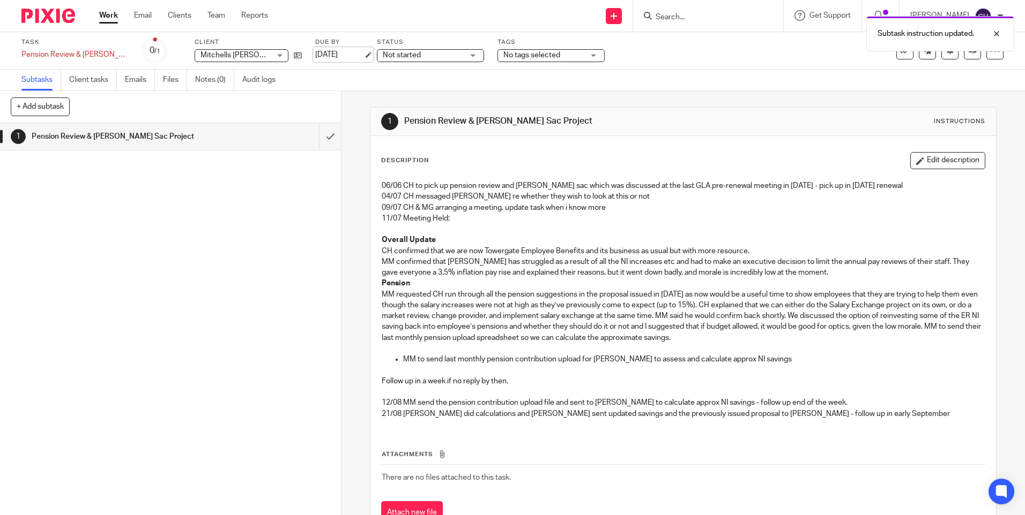
click at [340, 59] on link "15 Aug 2025" at bounding box center [339, 54] width 48 height 11
click at [48, 14] on img at bounding box center [48, 16] width 54 height 14
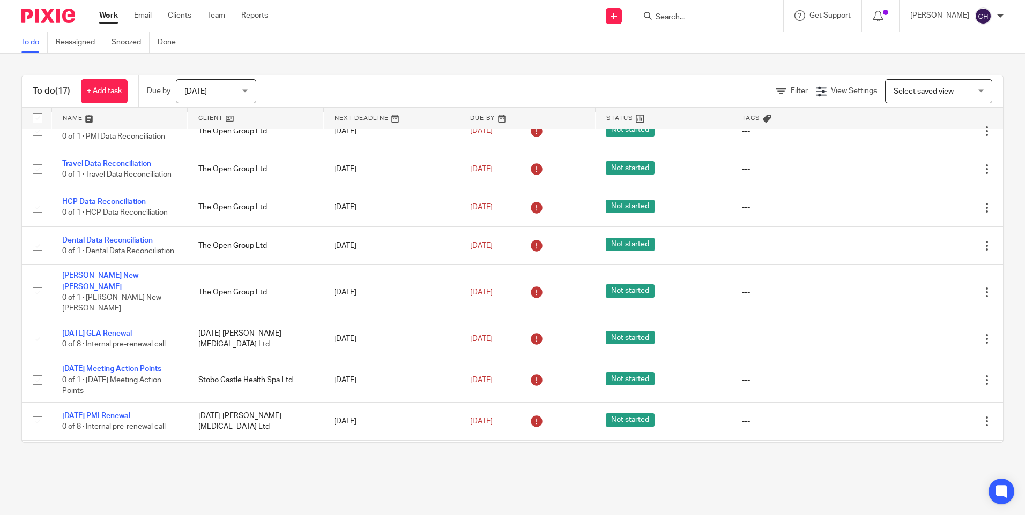
scroll to position [451, 0]
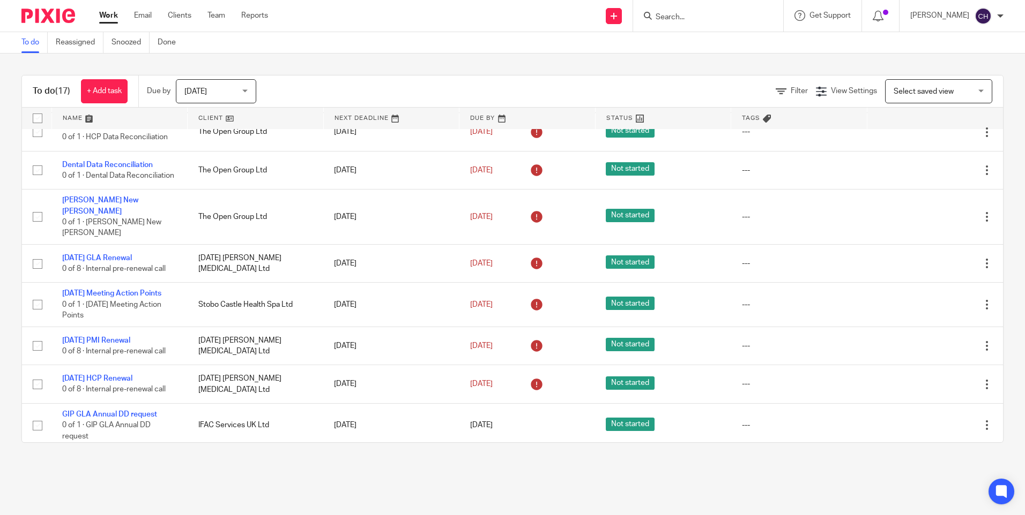
click at [56, 23] on div at bounding box center [44, 16] width 88 height 32
click at [51, 15] on img at bounding box center [48, 16] width 54 height 14
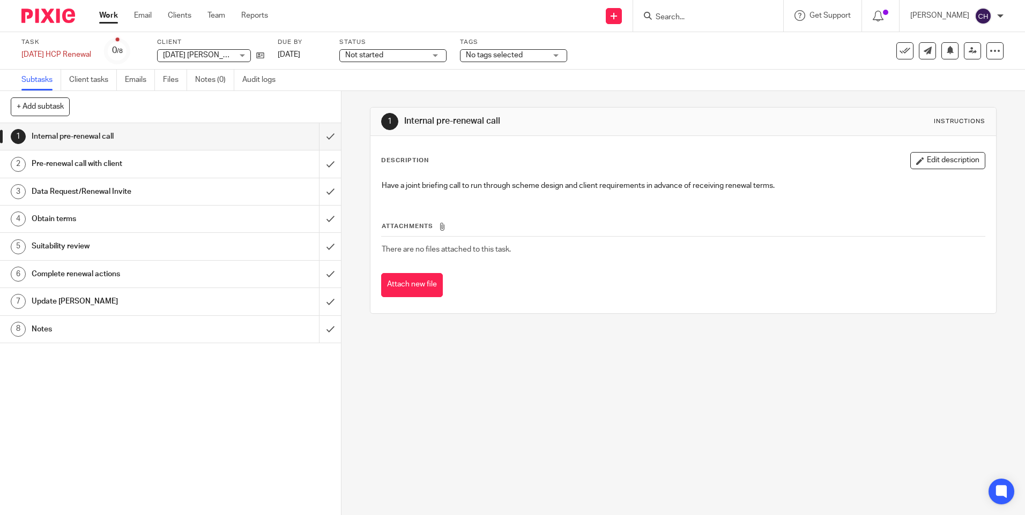
drag, startPoint x: 54, startPoint y: 330, endPoint x: 99, endPoint y: 287, distance: 62.9
click at [54, 330] on h1 "Notes" at bounding box center [124, 329] width 184 height 16
click at [77, 327] on h1 "Notes" at bounding box center [124, 329] width 184 height 16
click at [55, 335] on h1 "Notes" at bounding box center [124, 329] width 184 height 16
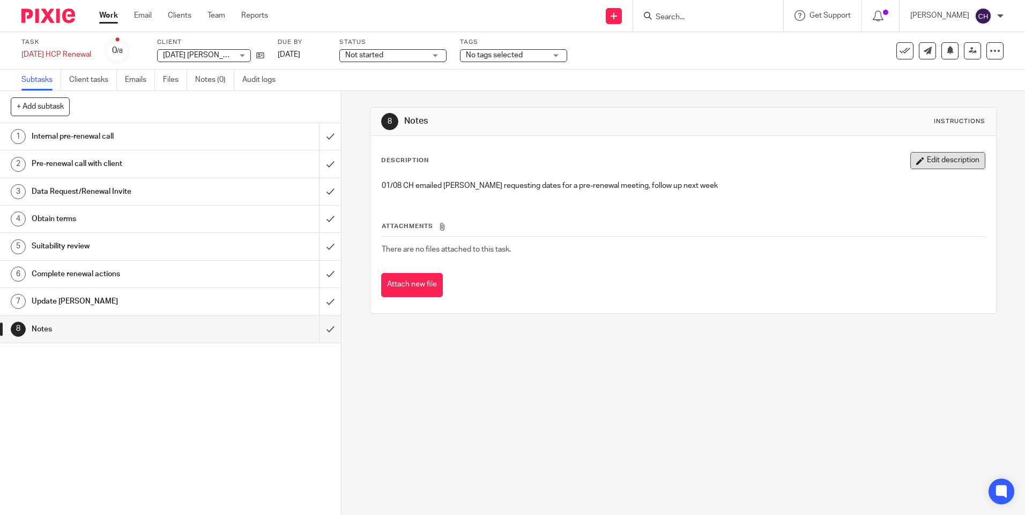
click at [937, 157] on button "Edit description" at bounding box center [947, 160] width 75 height 17
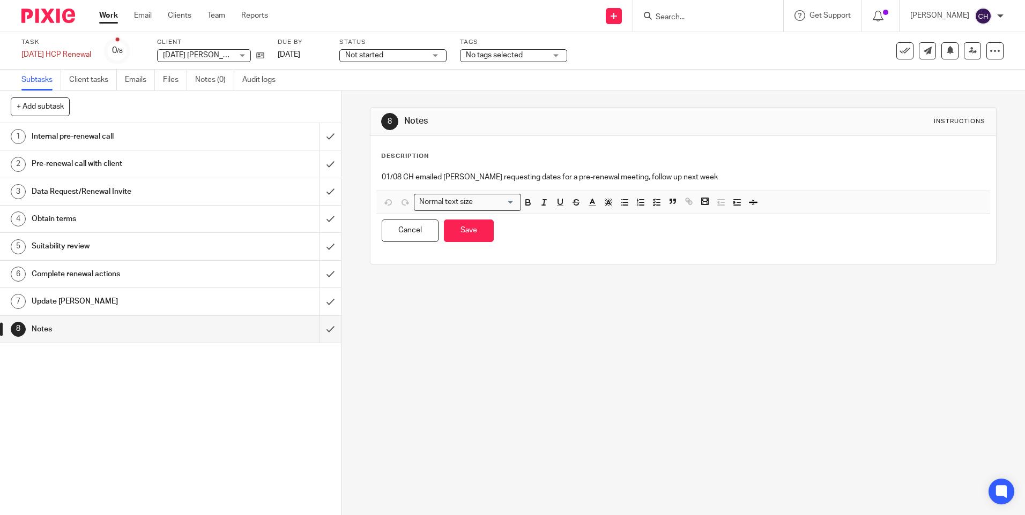
click at [698, 178] on p "01/08 CH emailed [PERSON_NAME] requesting dates for a pre-renewal meeting, foll…" at bounding box center [683, 177] width 602 height 11
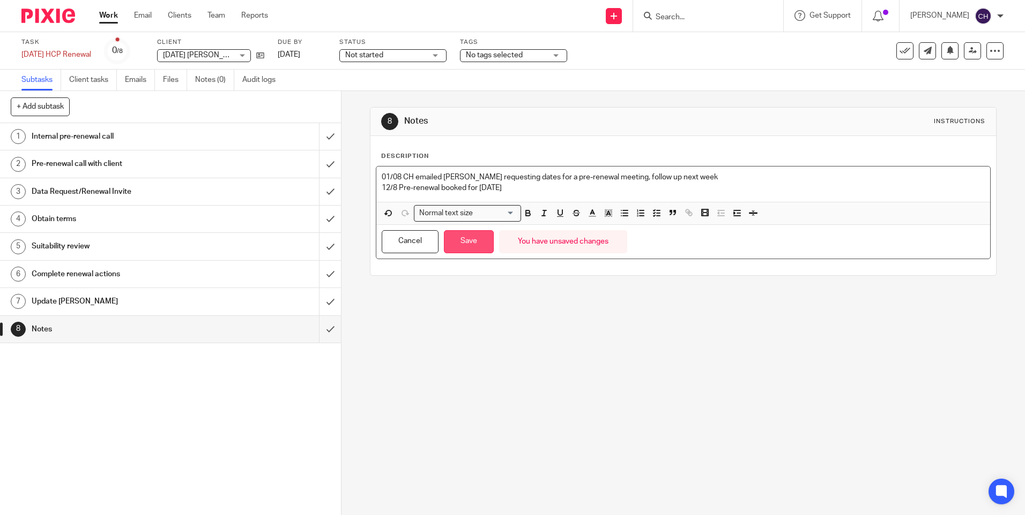
click at [462, 243] on button "Save" at bounding box center [469, 241] width 50 height 23
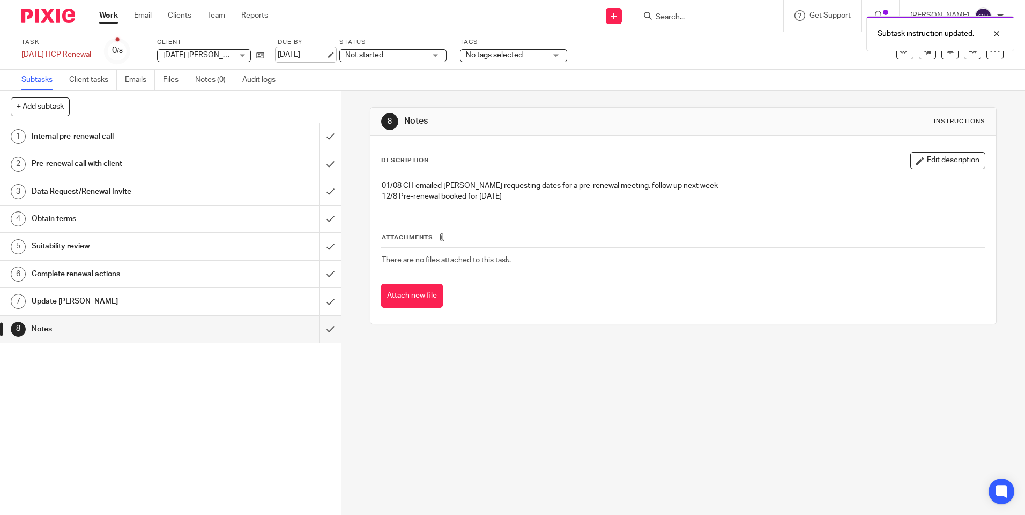
click at [309, 57] on link "[DATE]" at bounding box center [302, 54] width 48 height 11
click at [914, 156] on button "Edit description" at bounding box center [947, 160] width 75 height 17
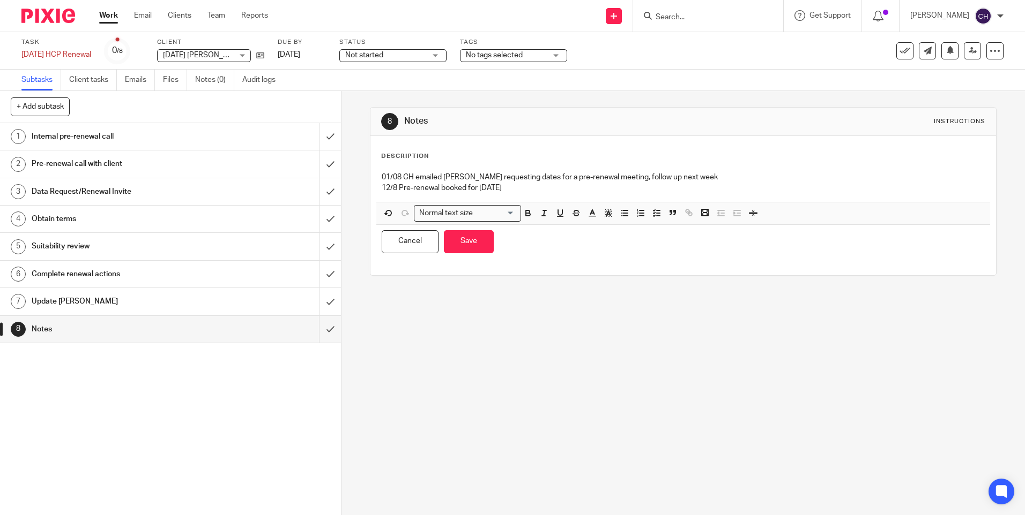
click at [382, 177] on p "01/08 CH emailed Perola requesting dates for a pre-renewal meeting, follow up n…" at bounding box center [683, 177] width 602 height 11
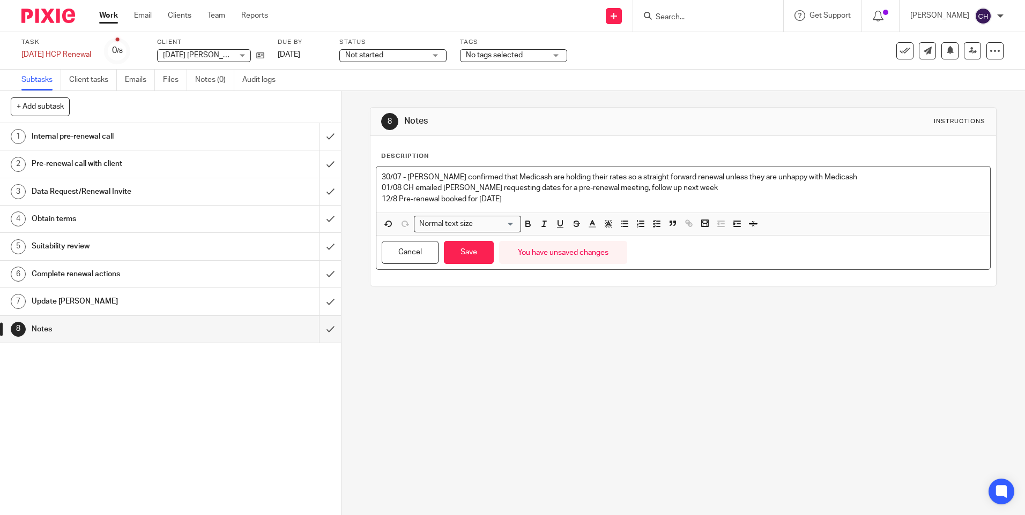
click at [402, 187] on p "01/08 CH emailed Perola requesting dates for a pre-renewal meeting, follow up n…" at bounding box center [683, 188] width 602 height 11
click at [397, 200] on p "12/8 Pre-renewal booked for 2nd Sept" at bounding box center [683, 199] width 602 height 11
click at [463, 255] on button "Save" at bounding box center [469, 252] width 50 height 23
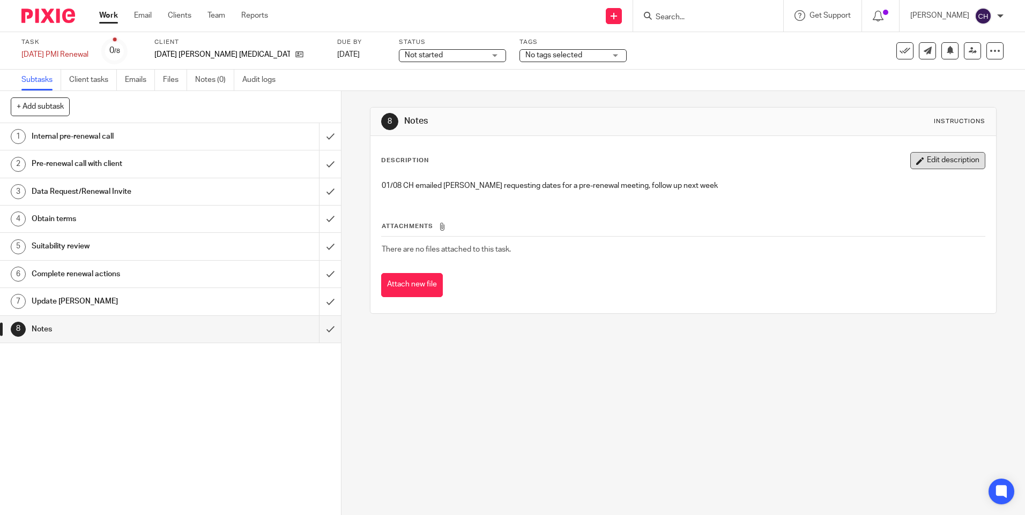
click at [919, 159] on button "Edit description" at bounding box center [947, 160] width 75 height 17
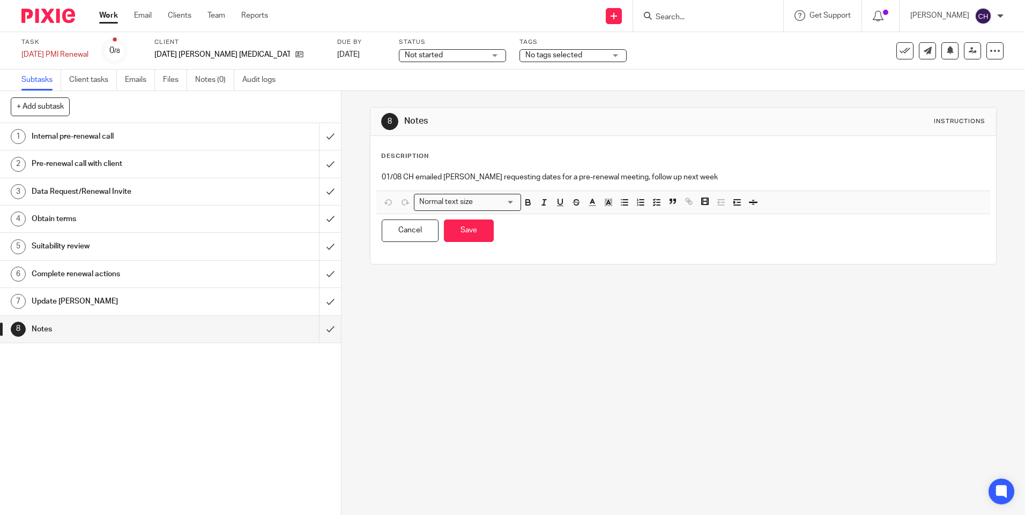
click at [725, 175] on p "01/08 CH emailed [PERSON_NAME] requesting dates for a pre-renewal meeting, foll…" at bounding box center [683, 177] width 602 height 11
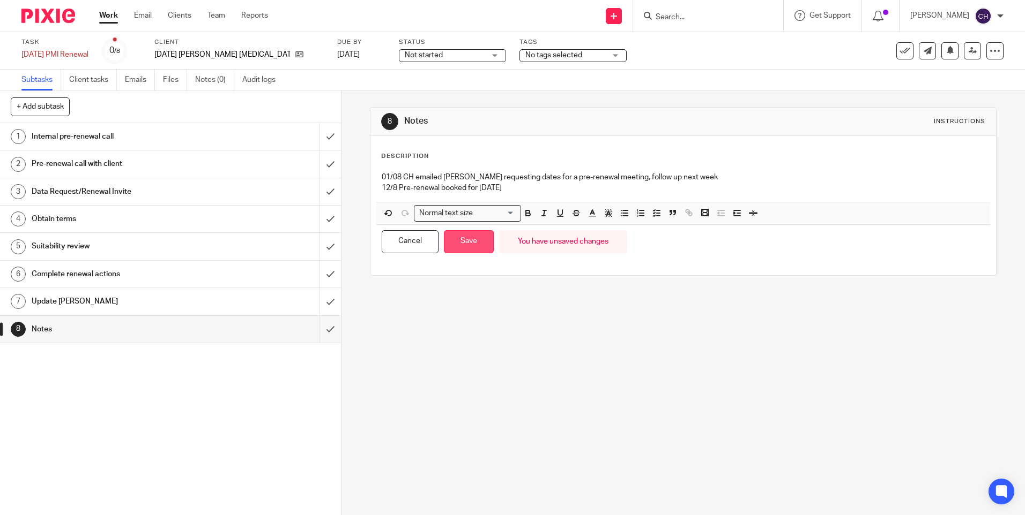
click at [459, 243] on button "Save" at bounding box center [469, 241] width 50 height 23
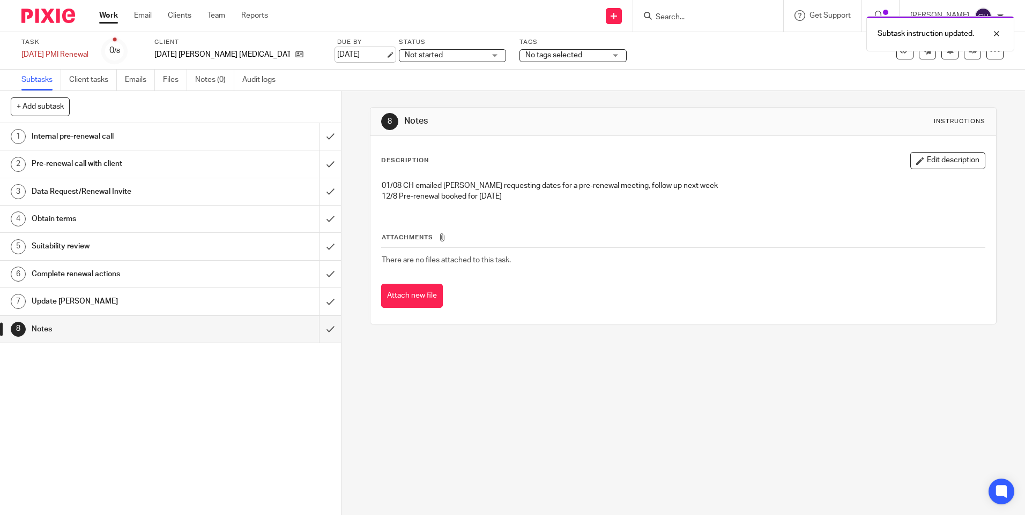
click at [337, 57] on link "[DATE]" at bounding box center [361, 54] width 48 height 11
click at [923, 159] on button "Edit description" at bounding box center [947, 160] width 75 height 17
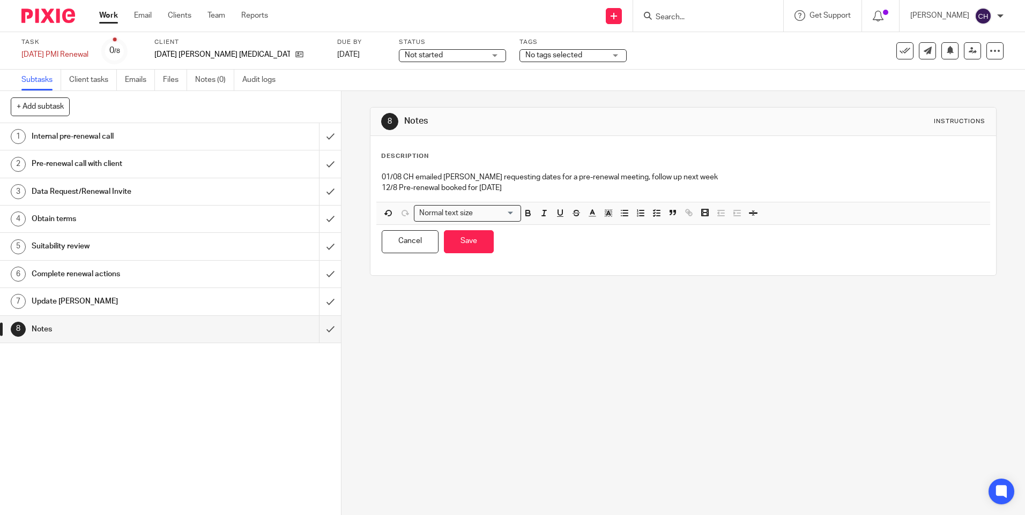
click at [376, 189] on div "01/08 CH emailed [PERSON_NAME] requesting dates for a pre-renewal meeting, foll…" at bounding box center [682, 184] width 613 height 35
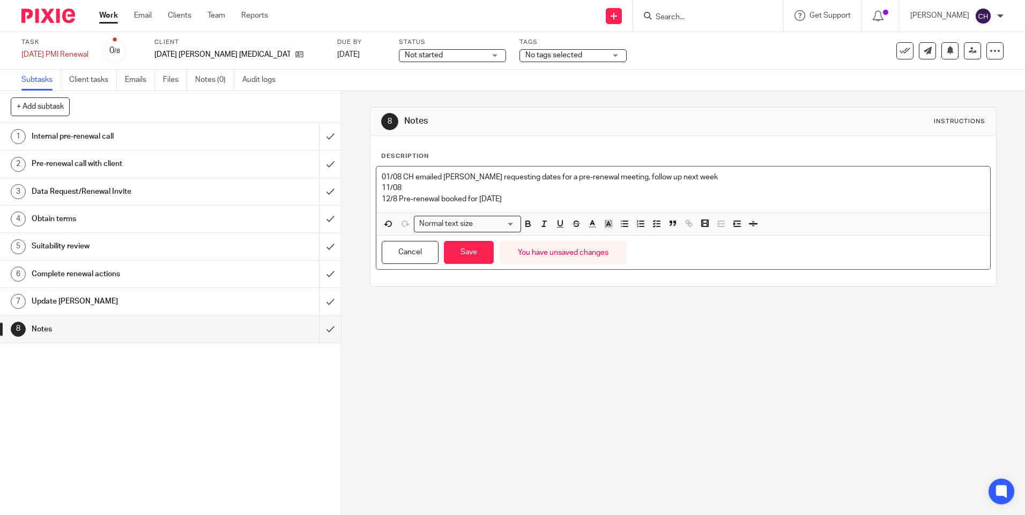
click at [413, 183] on p "01/08 CH emailed [PERSON_NAME] requesting dates for a pre-renewal meeting, foll…" at bounding box center [683, 177] width 602 height 11
click at [396, 173] on p "01/08 CH emailed [PERSON_NAME] requesting dates for a pre-renewal meeting, foll…" at bounding box center [683, 177] width 602 height 11
click at [406, 188] on p "11/08" at bounding box center [683, 188] width 602 height 11
click at [397, 202] on p "12/8 Pre-renewal booked for [DATE]" at bounding box center [683, 199] width 602 height 11
click at [527, 199] on p "12/08 - Pre-renewal booked for [DATE]" at bounding box center [683, 199] width 602 height 11
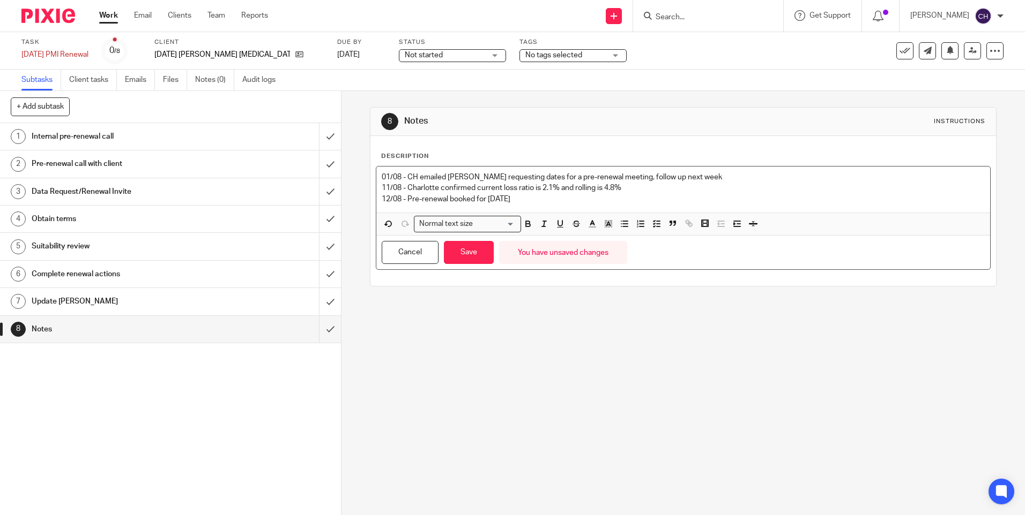
click at [457, 265] on div "Cancel Save You have unsaved changes" at bounding box center [682, 253] width 613 height 34
click at [466, 257] on button "Save" at bounding box center [469, 252] width 50 height 23
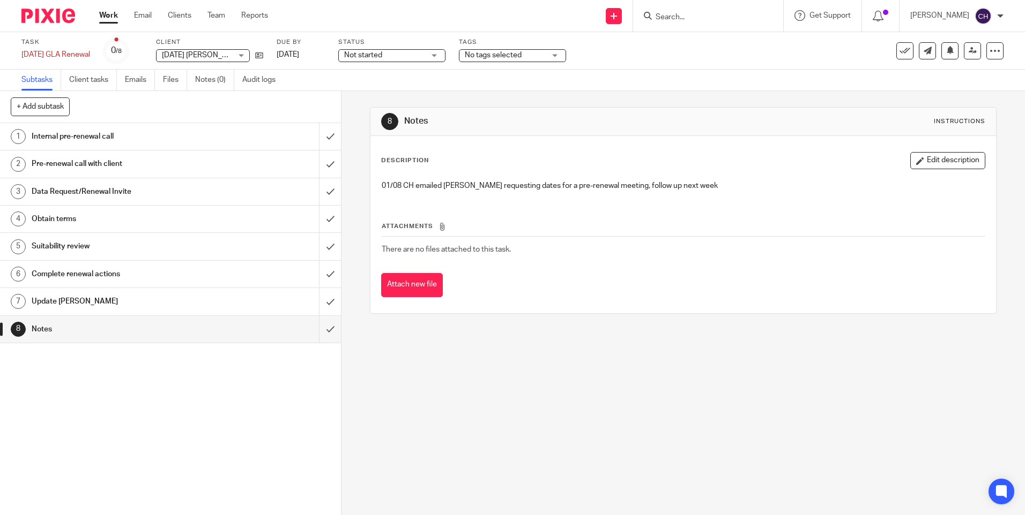
drag, startPoint x: 911, startPoint y: 163, endPoint x: 846, endPoint y: 182, distance: 67.3
click at [911, 163] on button "Edit description" at bounding box center [947, 160] width 75 height 17
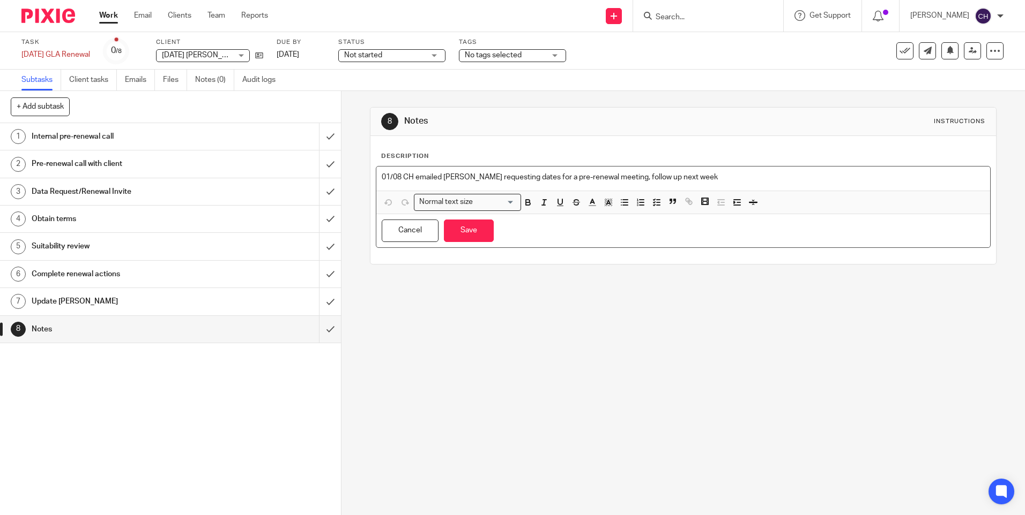
click at [707, 181] on p "01/08 CH emailed [PERSON_NAME] requesting dates for a pre-renewal meeting, foll…" at bounding box center [683, 177] width 602 height 11
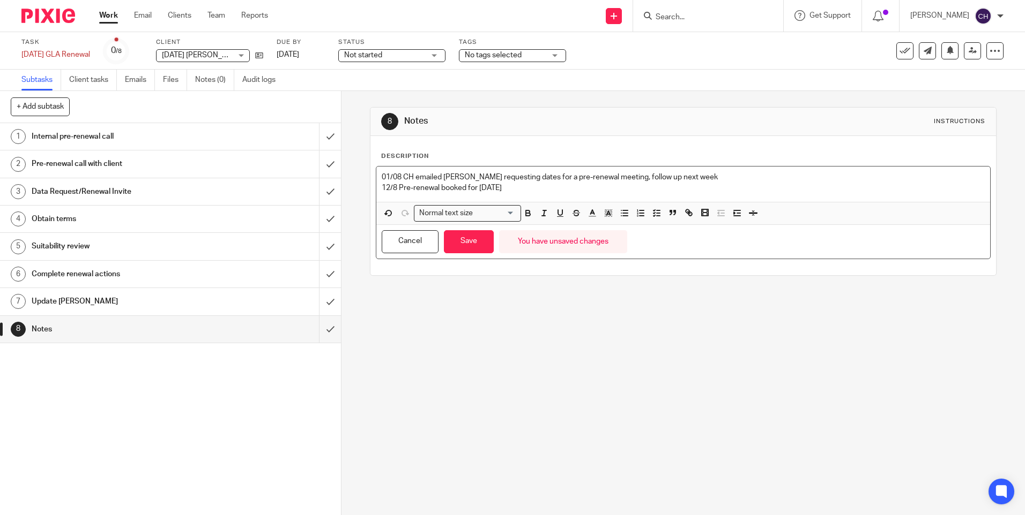
drag, startPoint x: 514, startPoint y: 188, endPoint x: 354, endPoint y: 187, distance: 160.2
click at [354, 187] on div "8 Notes Instructions Description 01/08 CH emailed [PERSON_NAME] requesting date…" at bounding box center [682, 303] width 683 height 424
copy p "12/8 Pre-renewal booked for [DATE]"
click at [469, 242] on button "Save" at bounding box center [469, 241] width 50 height 23
click at [299, 54] on link "[DATE]" at bounding box center [300, 54] width 48 height 11
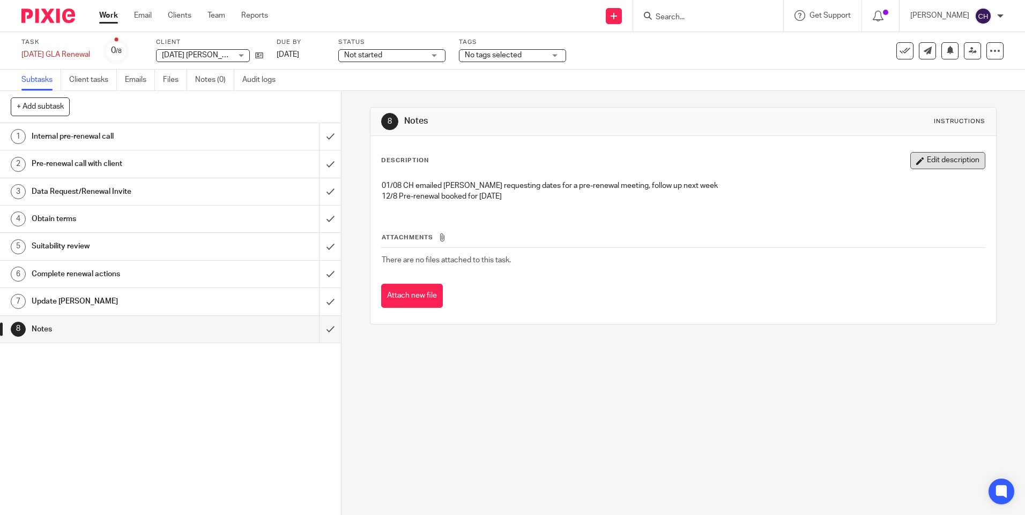
click at [918, 161] on button "Edit description" at bounding box center [947, 160] width 75 height 17
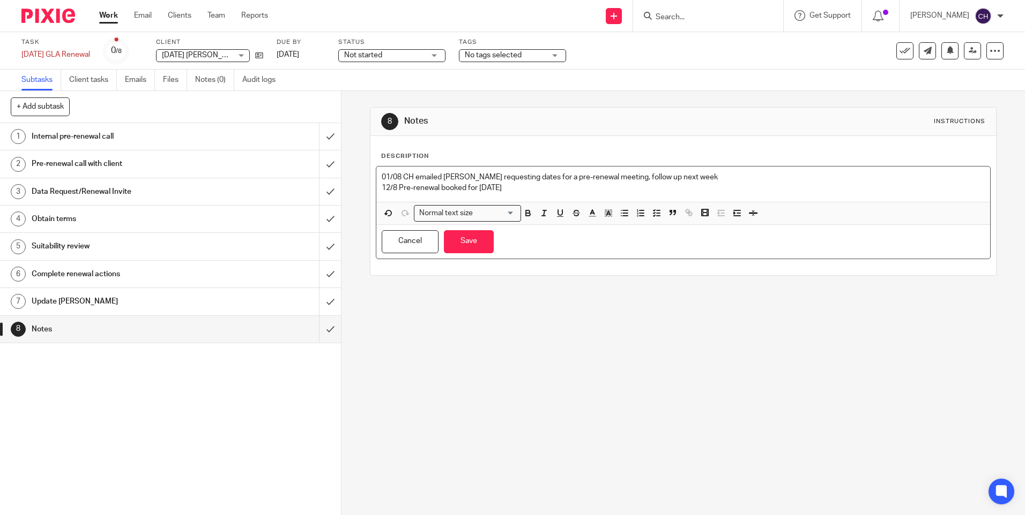
click at [515, 189] on p "12/8 Pre-renewal booked for 2nd Sept" at bounding box center [683, 188] width 602 height 11
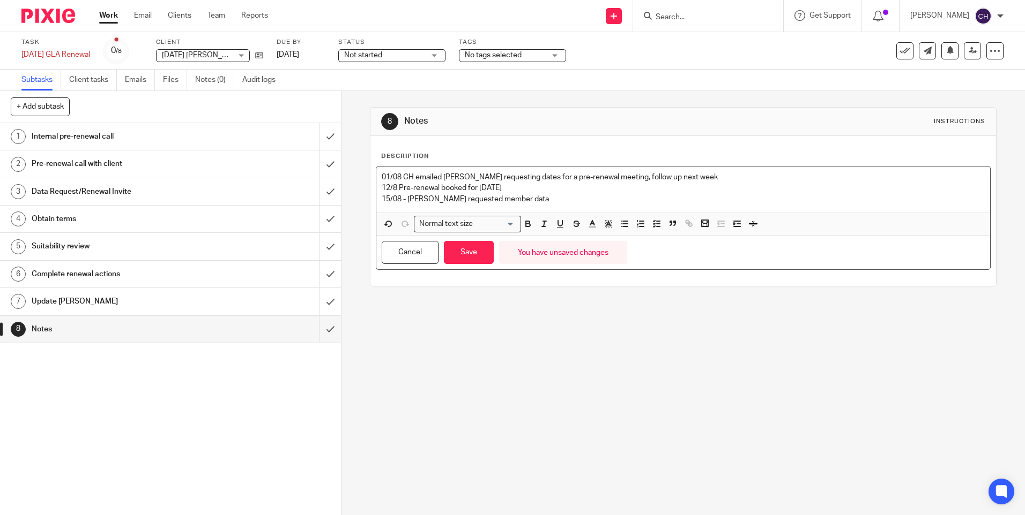
click at [395, 188] on p "12/8 Pre-renewal booked for 2nd Sept" at bounding box center [683, 188] width 602 height 11
click at [395, 176] on p "01/08 CH emailed Perola requesting dates for a pre-renewal meeting, follow up n…" at bounding box center [683, 177] width 602 height 11
click at [463, 257] on button "Save" at bounding box center [469, 252] width 50 height 23
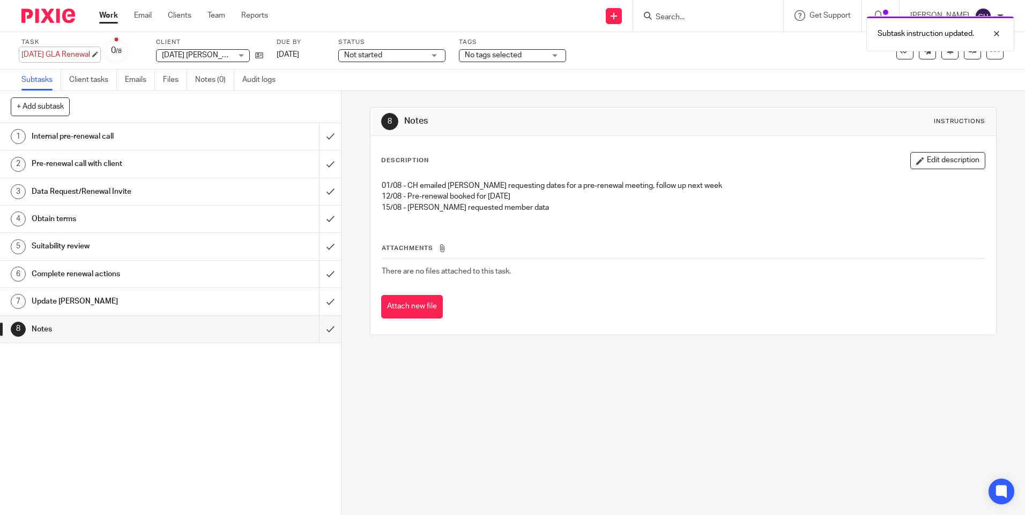
click at [90, 57] on div "01/10/25 GLA Renewal Save 01/10/25 GLA Renewal" at bounding box center [55, 54] width 69 height 11
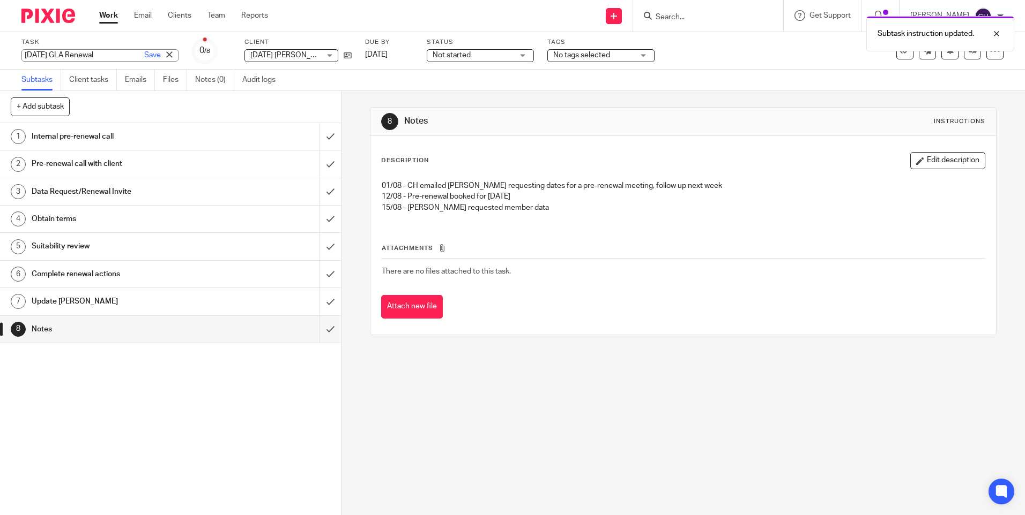
click at [102, 56] on input "01/10/25 GLA Renewal" at bounding box center [99, 55] width 157 height 12
type input "01/10/25 GLA Renewal RR"
click at [144, 54] on link "Save" at bounding box center [152, 55] width 17 height 11
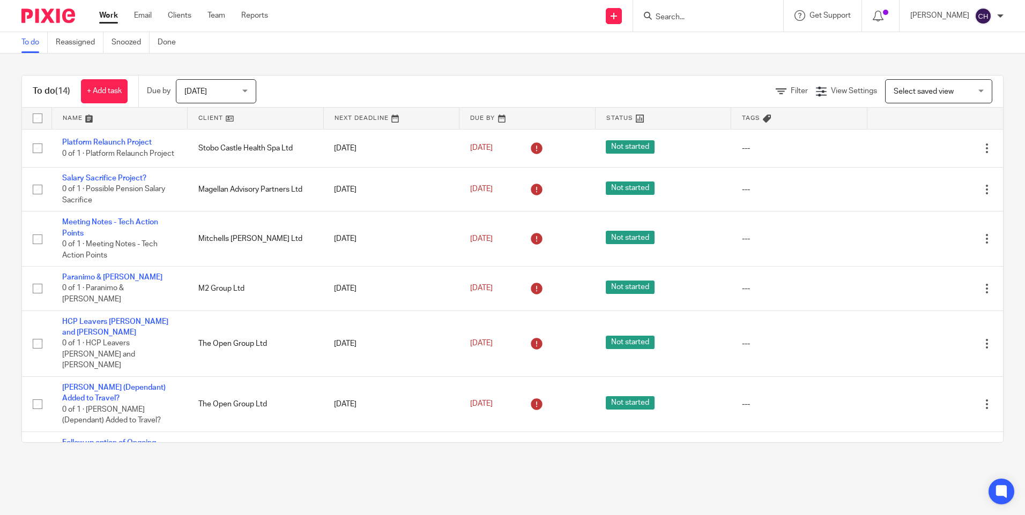
click at [401, 63] on div "To do (14) + Add task Due by [DATE] [DATE] [DATE] [DATE] This week Next week Th…" at bounding box center [512, 259] width 1025 height 411
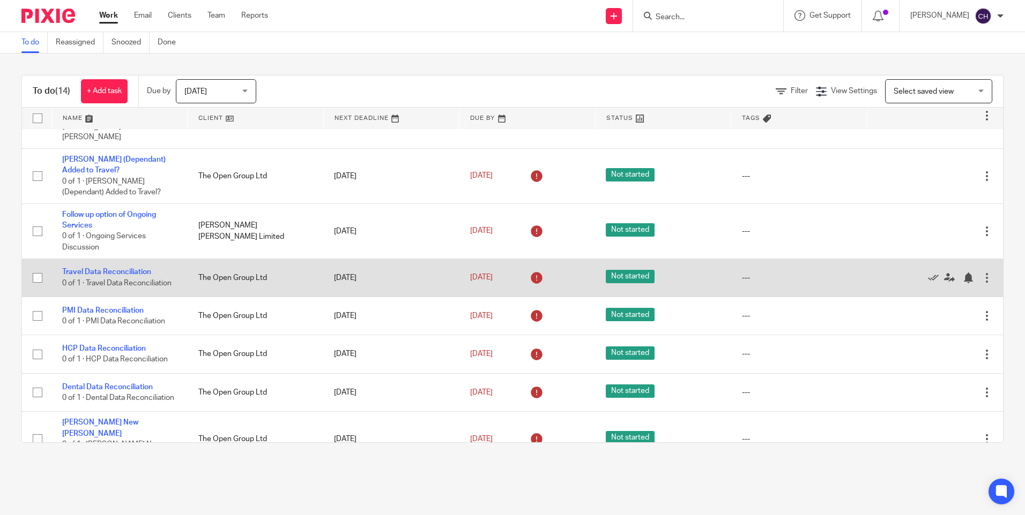
scroll to position [282, 0]
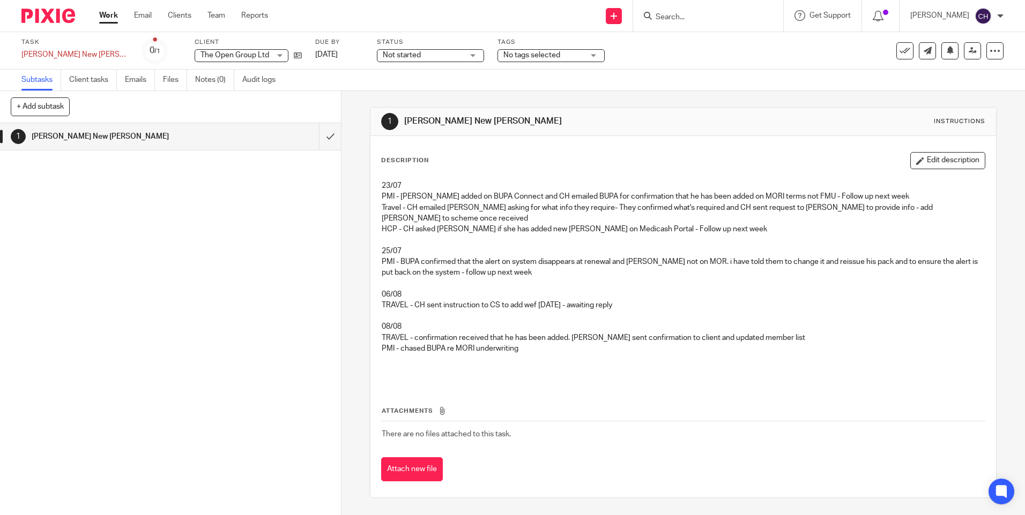
click at [532, 349] on p "PMI - chased BUPA re MORI underwriting" at bounding box center [683, 348] width 602 height 11
click at [528, 351] on p "PMI - chased BUPA re MORI underwriting" at bounding box center [683, 348] width 602 height 11
click at [267, 191] on div "1 Justin de Grande New Joiner" at bounding box center [170, 319] width 341 height 392
drag, startPoint x: 928, startPoint y: 158, endPoint x: 909, endPoint y: 180, distance: 28.8
click at [928, 158] on button "Edit description" at bounding box center [947, 160] width 75 height 17
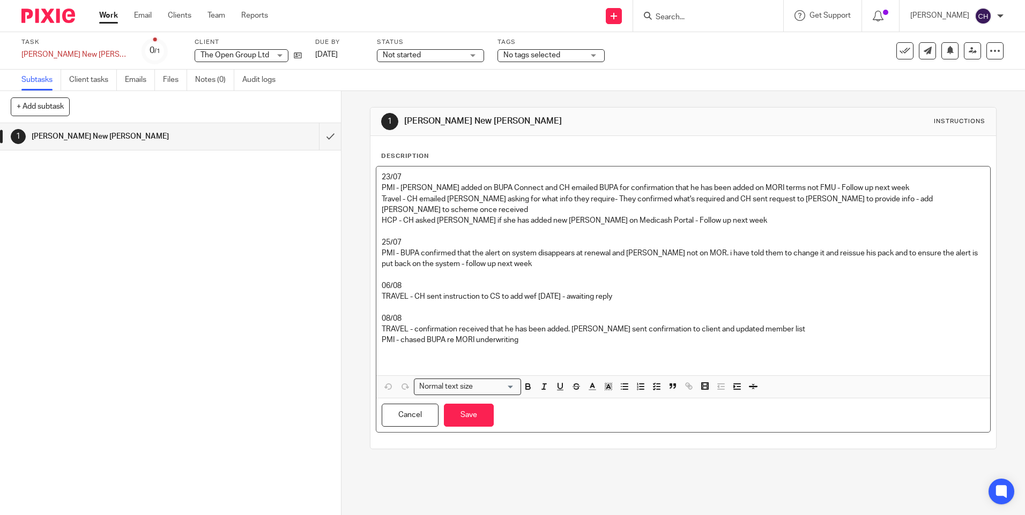
click at [522, 339] on p "PMI - chased BUPA re MORI underwriting" at bounding box center [683, 340] width 602 height 11
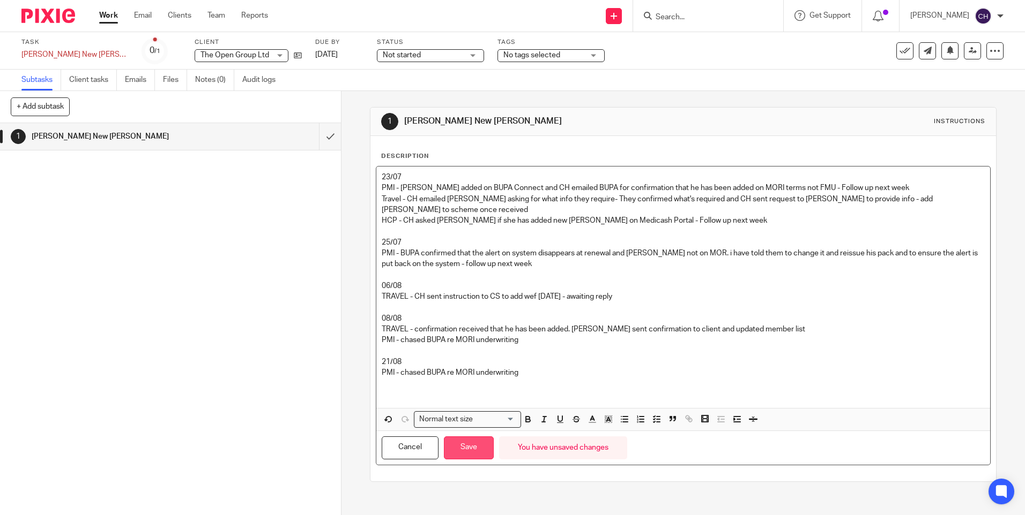
click at [460, 450] on button "Save" at bounding box center [469, 448] width 50 height 23
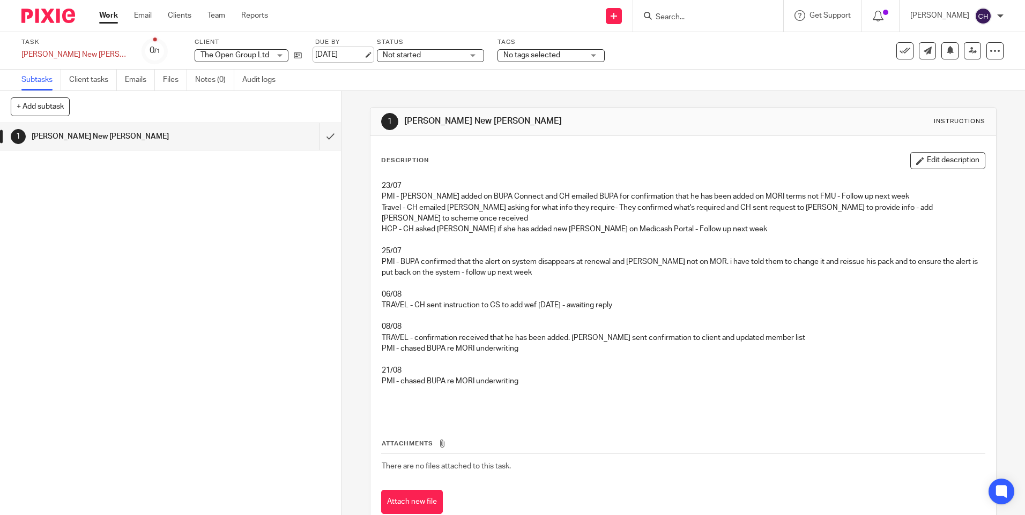
click at [333, 55] on link "12 Aug 2025" at bounding box center [339, 54] width 48 height 11
click at [522, 385] on p "PMI - chased BUPA re MORI underwriting" at bounding box center [683, 381] width 602 height 11
click at [931, 161] on button "Edit description" at bounding box center [947, 160] width 75 height 17
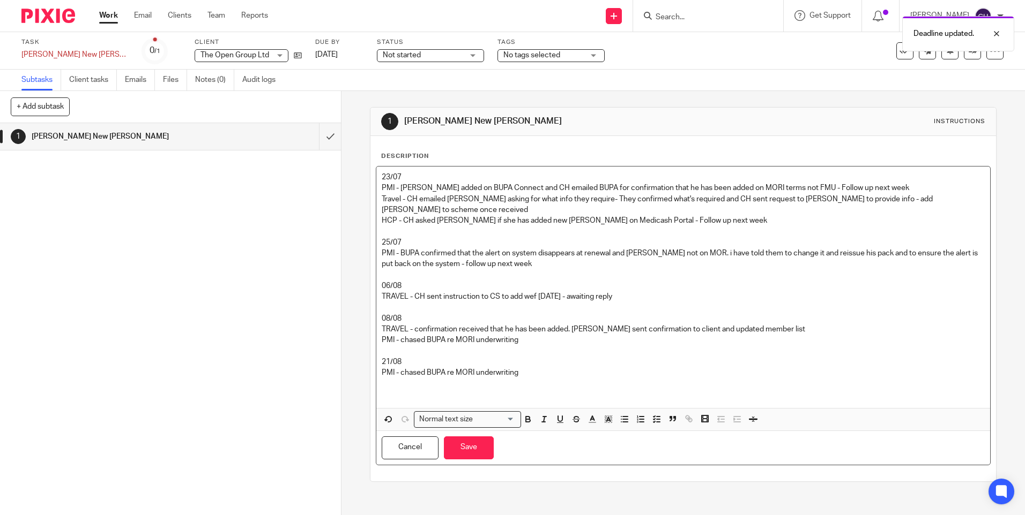
click at [536, 370] on p "PMI - chased BUPA re MORI underwriting" at bounding box center [683, 373] width 602 height 11
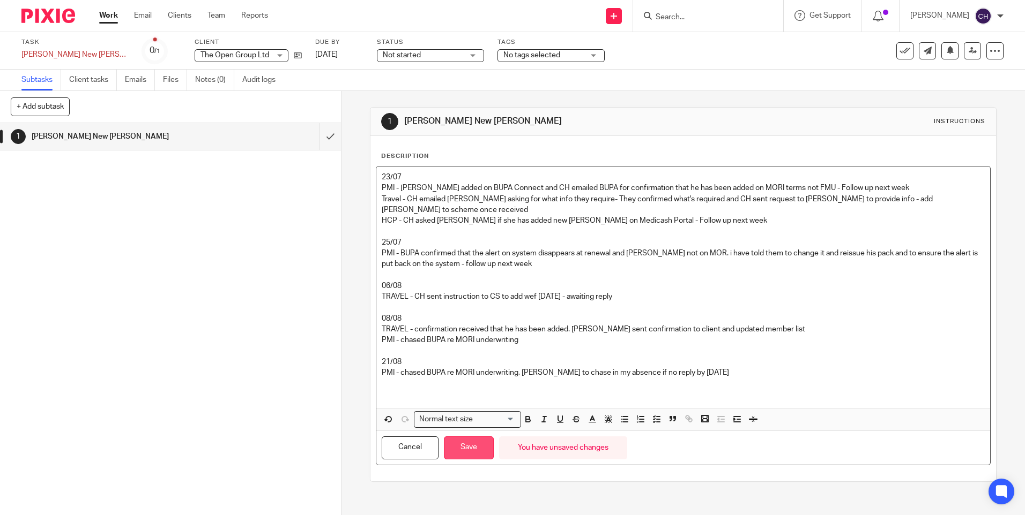
click at [454, 448] on button "Save" at bounding box center [469, 448] width 50 height 23
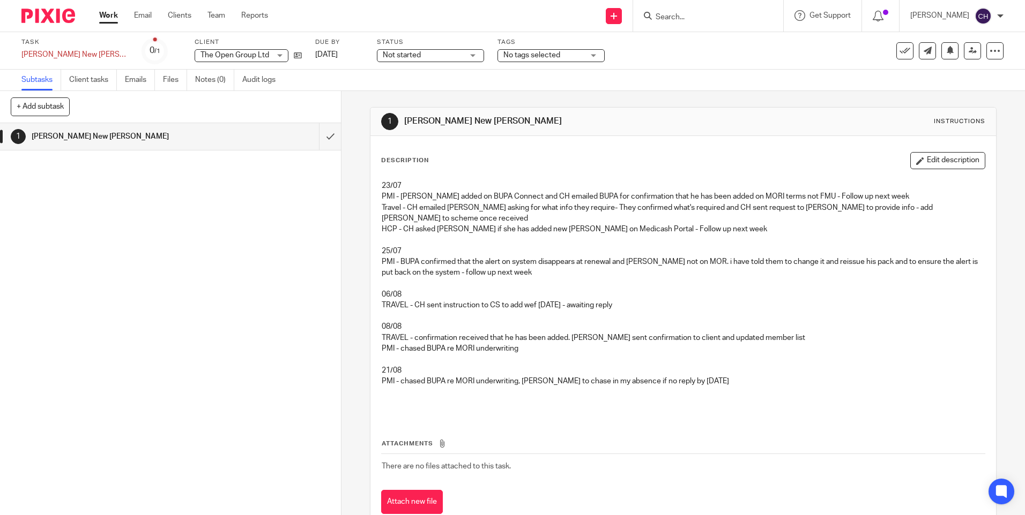
click at [41, 18] on img at bounding box center [48, 16] width 54 height 14
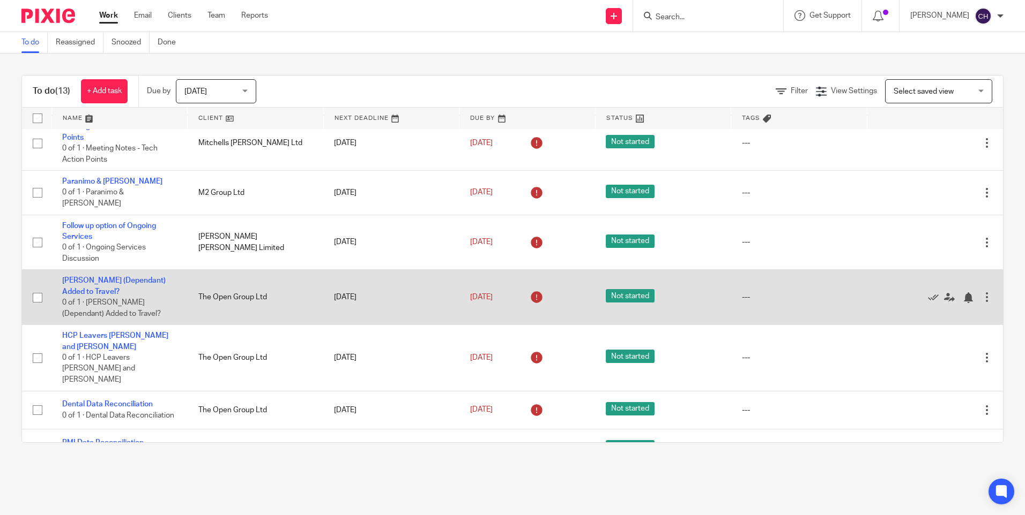
scroll to position [77, 0]
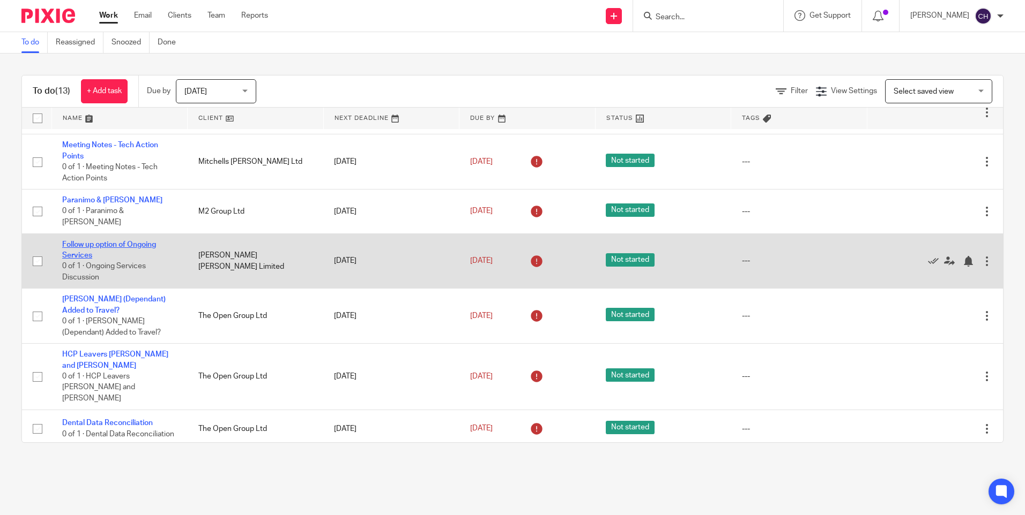
click at [110, 247] on link "Follow up option of Ongoing Services" at bounding box center [109, 250] width 94 height 18
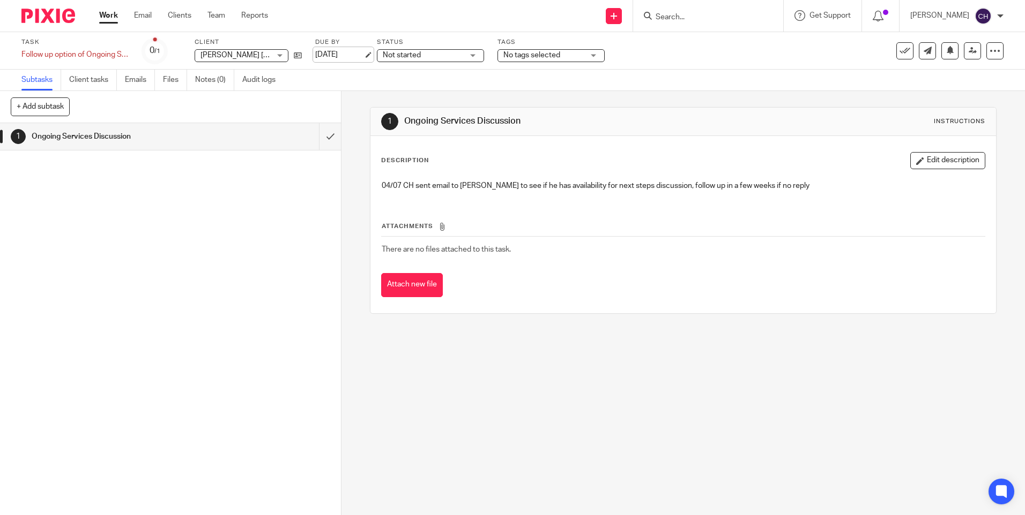
click at [363, 56] on link "[DATE]" at bounding box center [339, 54] width 48 height 11
click at [34, 14] on img at bounding box center [48, 16] width 54 height 14
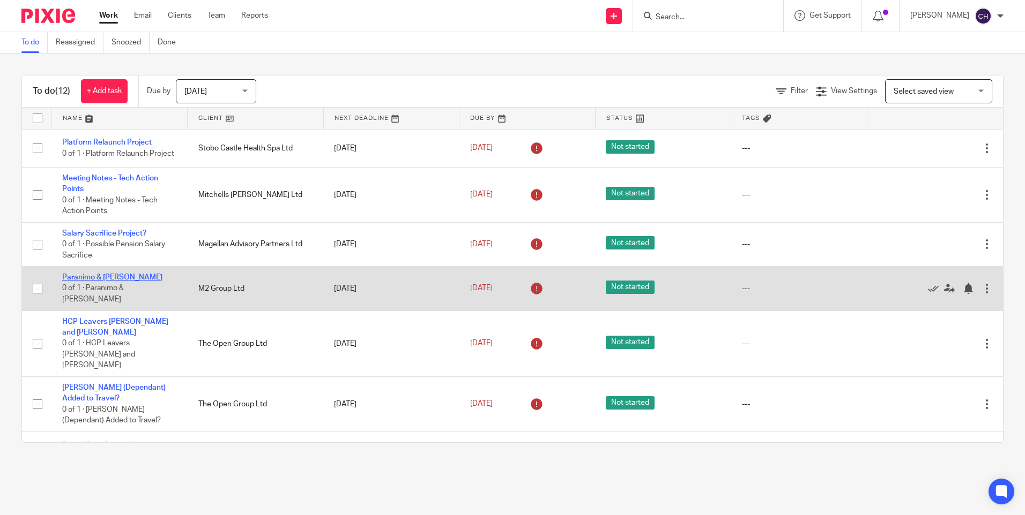
click at [103, 281] on link "Paranimo & Maji" at bounding box center [112, 278] width 100 height 8
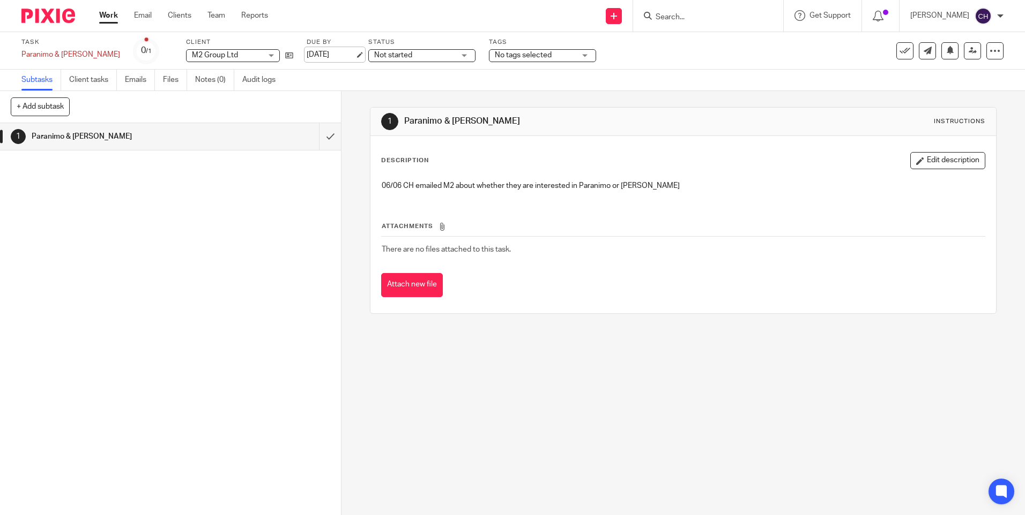
click at [306, 56] on link "[DATE]" at bounding box center [330, 54] width 48 height 11
click at [65, 17] on img at bounding box center [48, 16] width 54 height 14
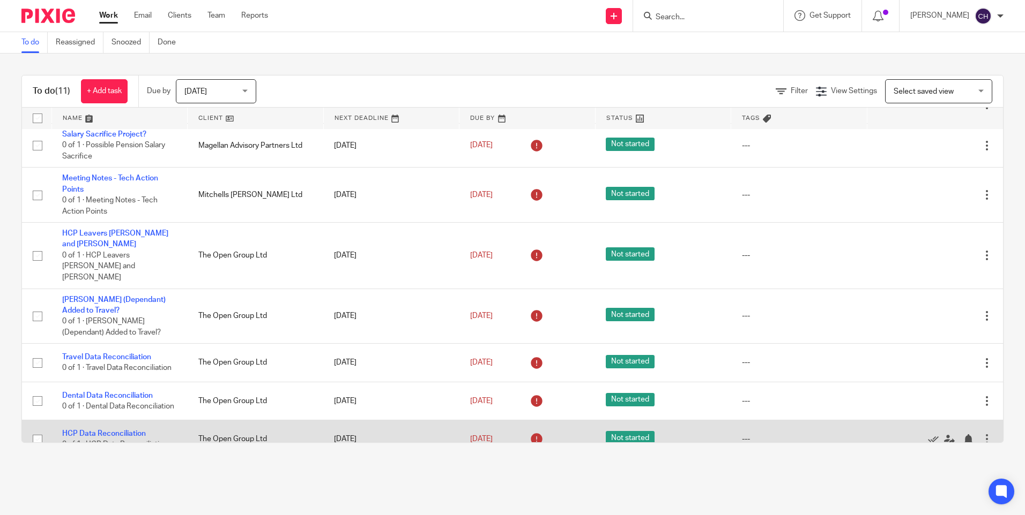
scroll to position [198, 0]
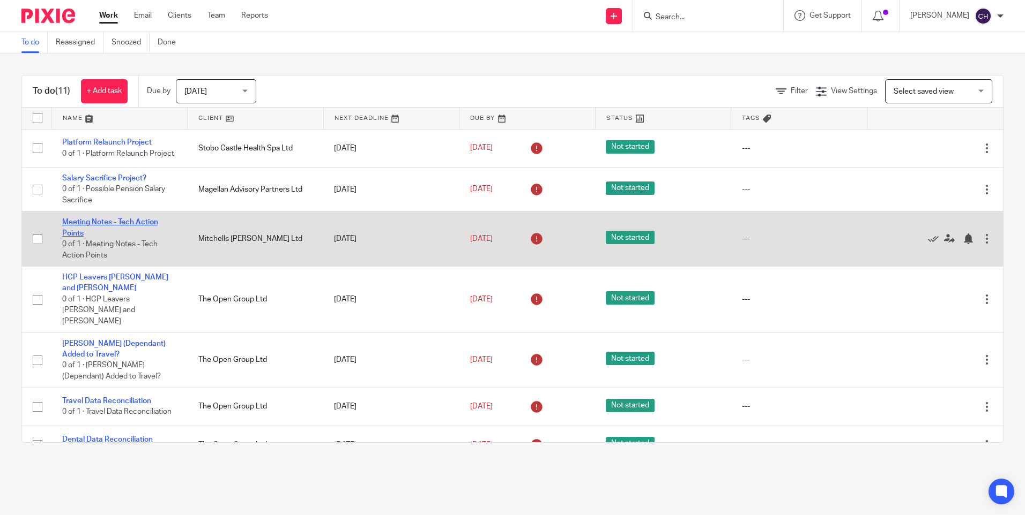
click at [79, 226] on link "Meeting Notes - Tech Action Points" at bounding box center [110, 228] width 96 height 18
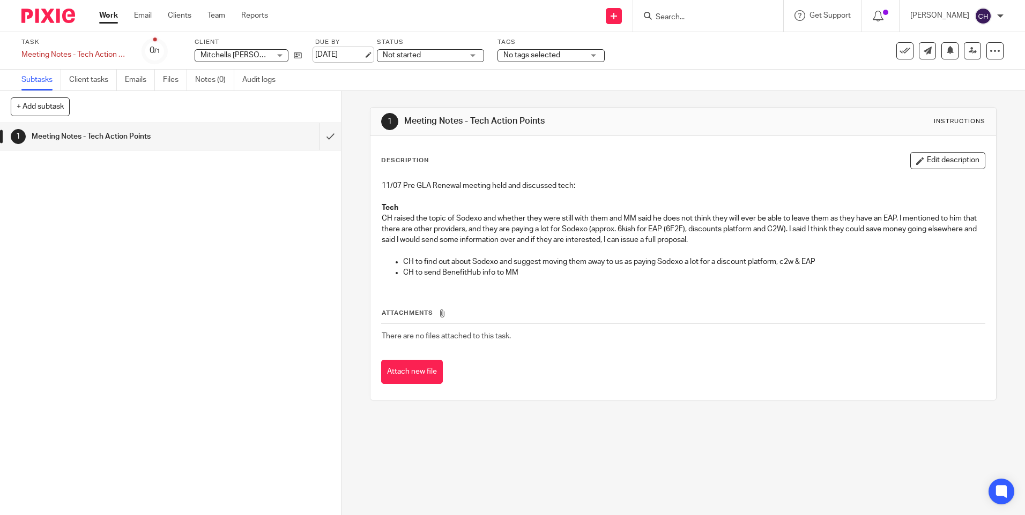
click at [347, 57] on link "[DATE]" at bounding box center [339, 54] width 48 height 11
click at [56, 23] on img at bounding box center [48, 16] width 54 height 14
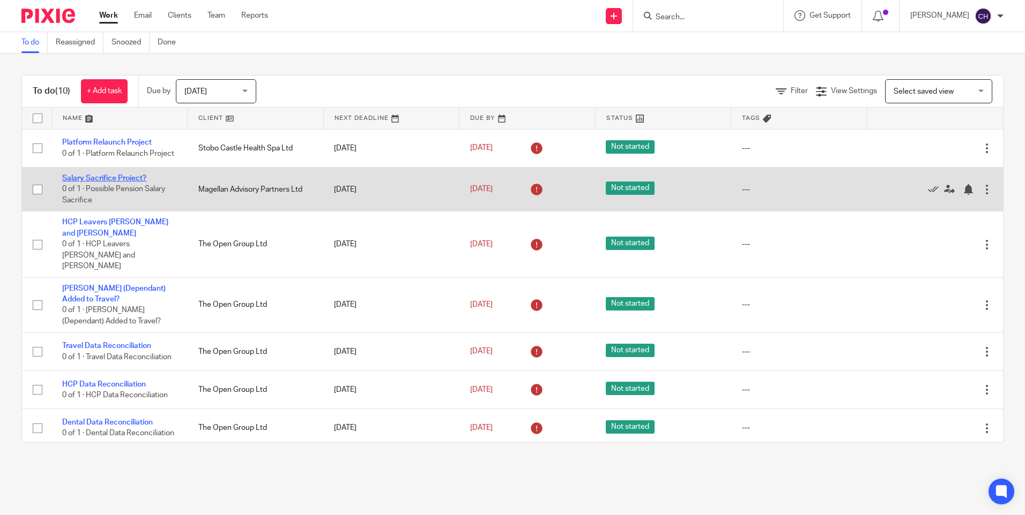
click at [103, 182] on link "Salary Sacrifice Project?" at bounding box center [104, 179] width 84 height 8
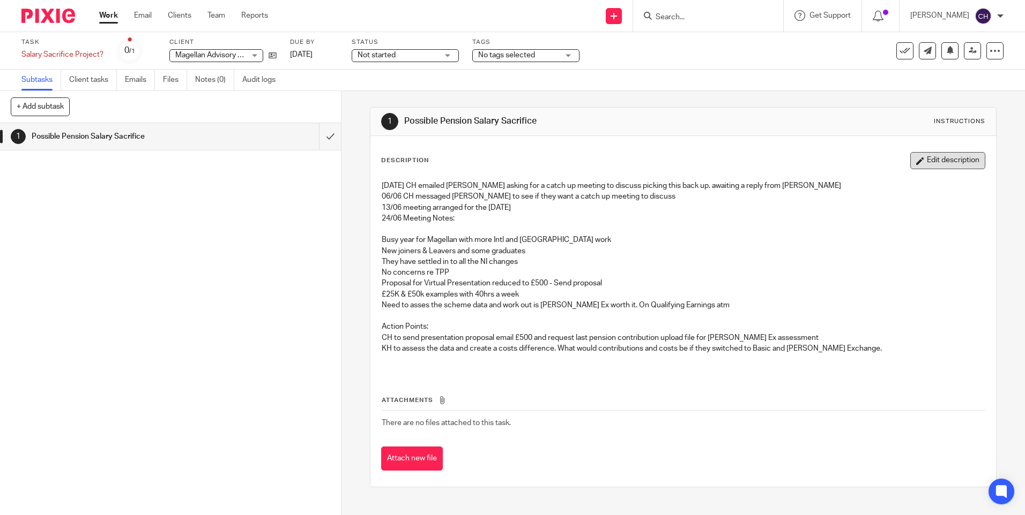
click at [926, 158] on button "Edit description" at bounding box center [947, 160] width 75 height 17
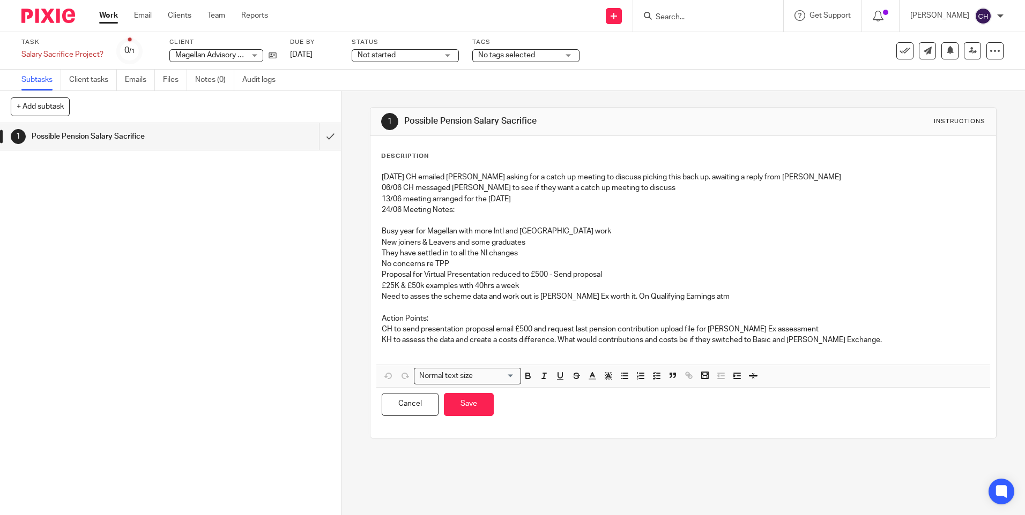
click at [832, 339] on p "KH to assess the data and create a costs difference. What would contributions a…" at bounding box center [683, 340] width 602 height 11
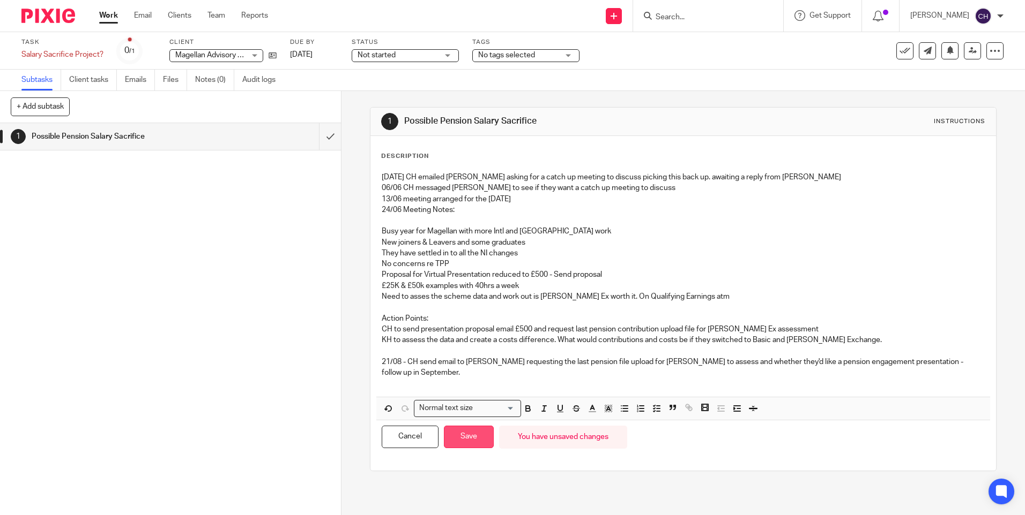
click at [467, 437] on button "Save" at bounding box center [469, 437] width 50 height 23
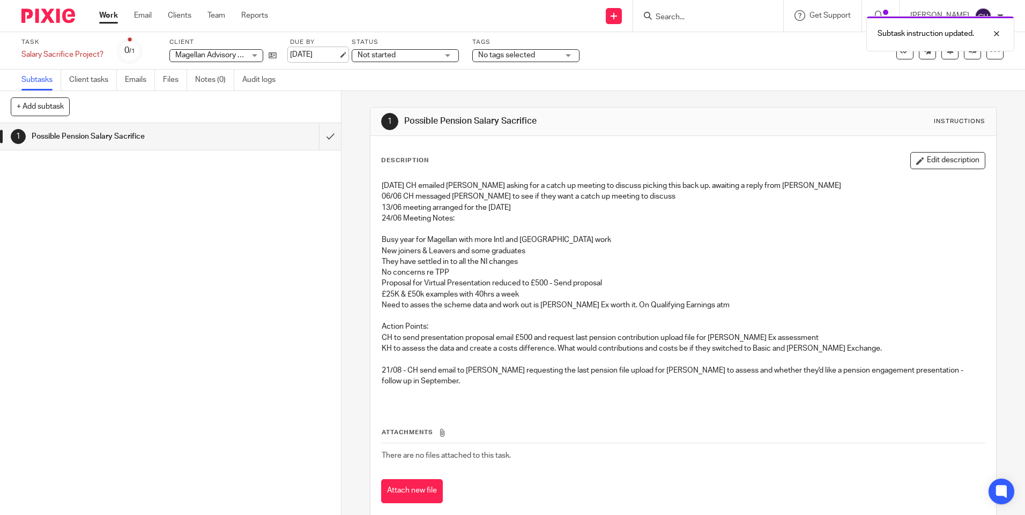
click at [305, 56] on link "[DATE]" at bounding box center [314, 54] width 48 height 11
click at [64, 17] on img at bounding box center [48, 16] width 54 height 14
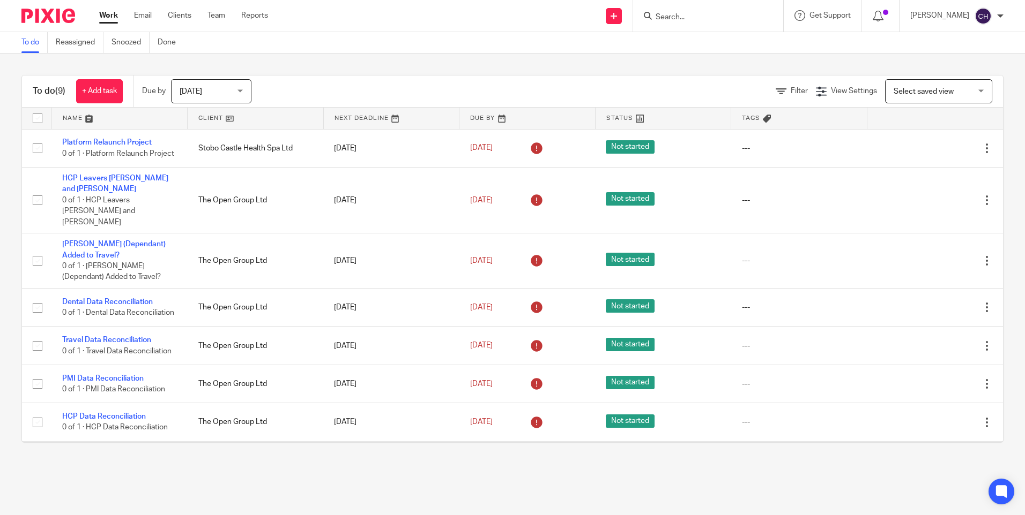
drag, startPoint x: 678, startPoint y: 20, endPoint x: 695, endPoint y: 15, distance: 17.8
click at [678, 20] on input "Search" at bounding box center [702, 18] width 96 height 10
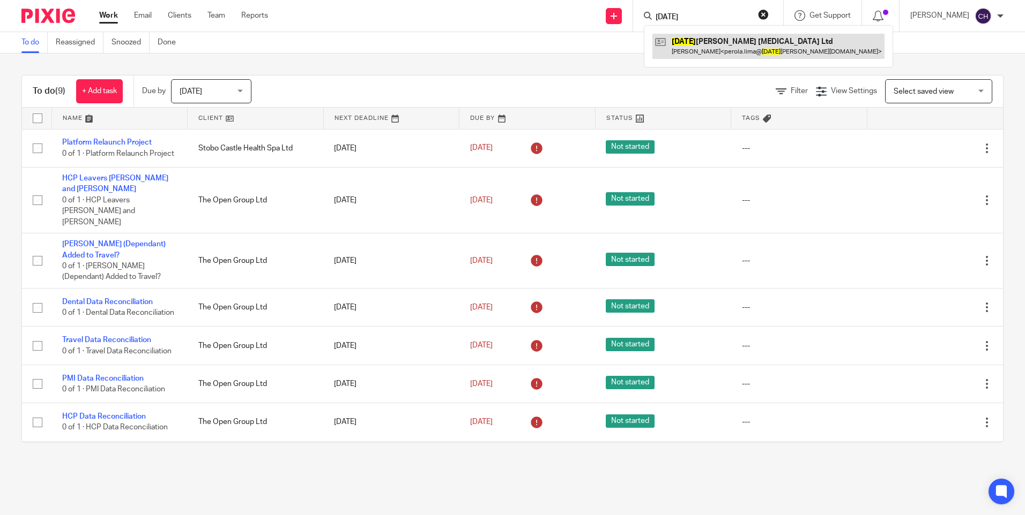
type input "sunday"
click at [693, 44] on link at bounding box center [768, 46] width 232 height 25
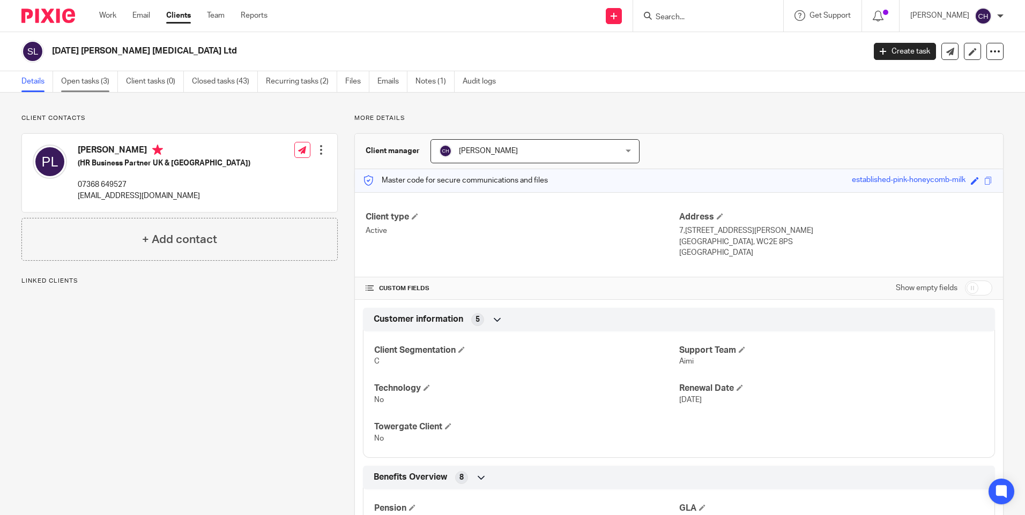
click at [72, 80] on link "Open tasks (3)" at bounding box center [89, 81] width 57 height 21
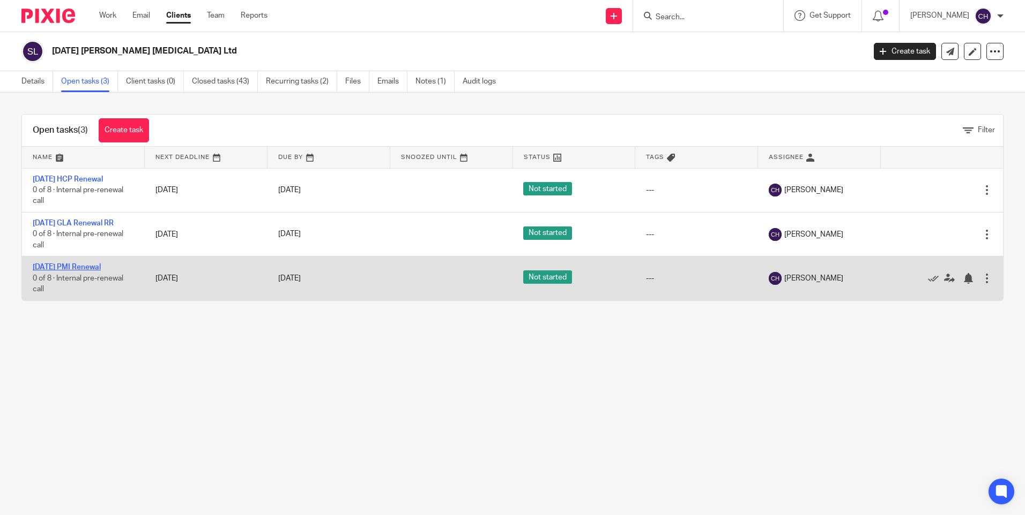
click at [84, 266] on link "01/10/25 PMI Renewal" at bounding box center [67, 268] width 68 height 8
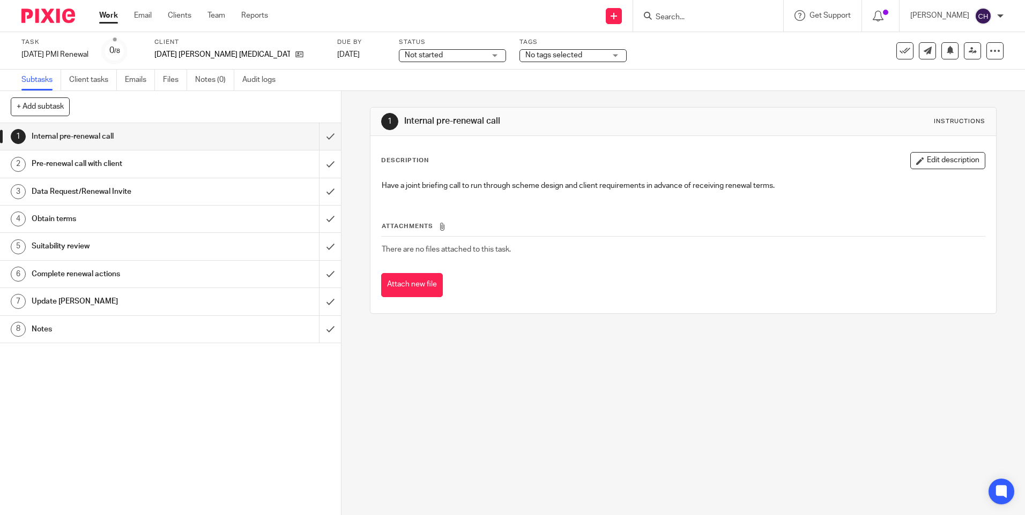
click at [78, 332] on h1 "Notes" at bounding box center [124, 329] width 184 height 16
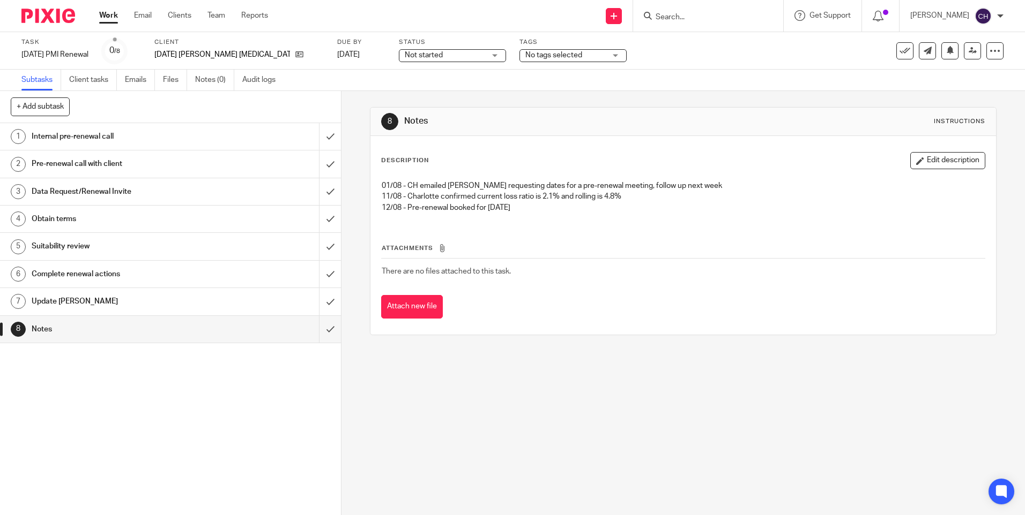
click at [55, 17] on img at bounding box center [48, 16] width 54 height 14
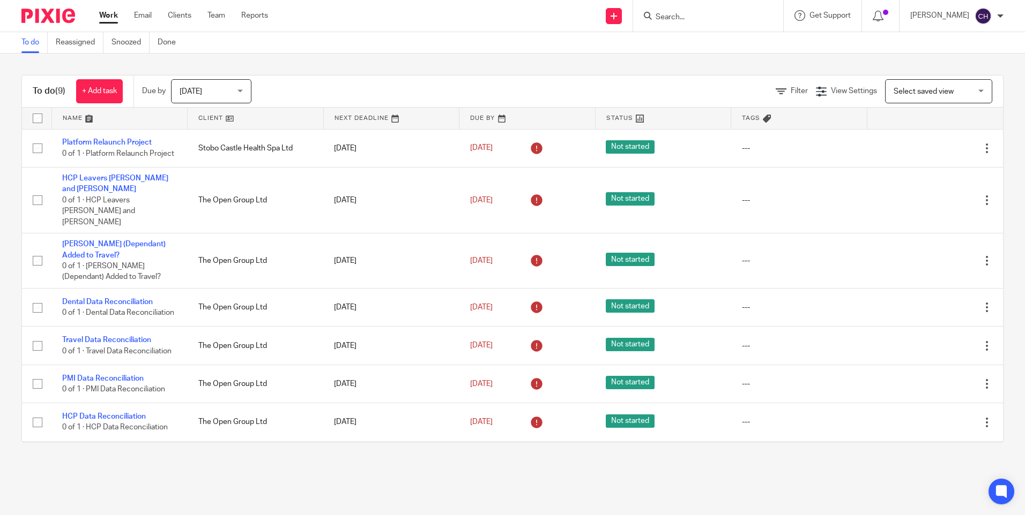
click at [62, 13] on img at bounding box center [48, 16] width 54 height 14
